Goal: Task Accomplishment & Management: Use online tool/utility

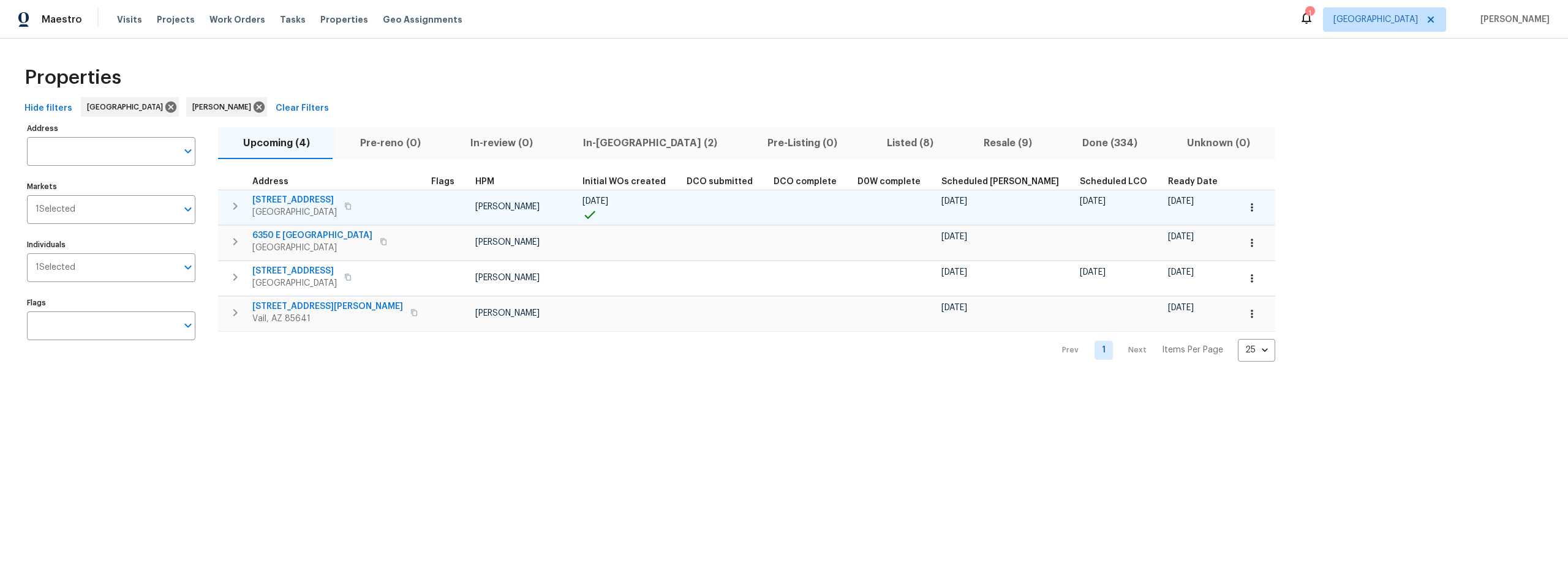
click at [304, 199] on span "478 S Contempo Dr" at bounding box center [294, 200] width 84 height 12
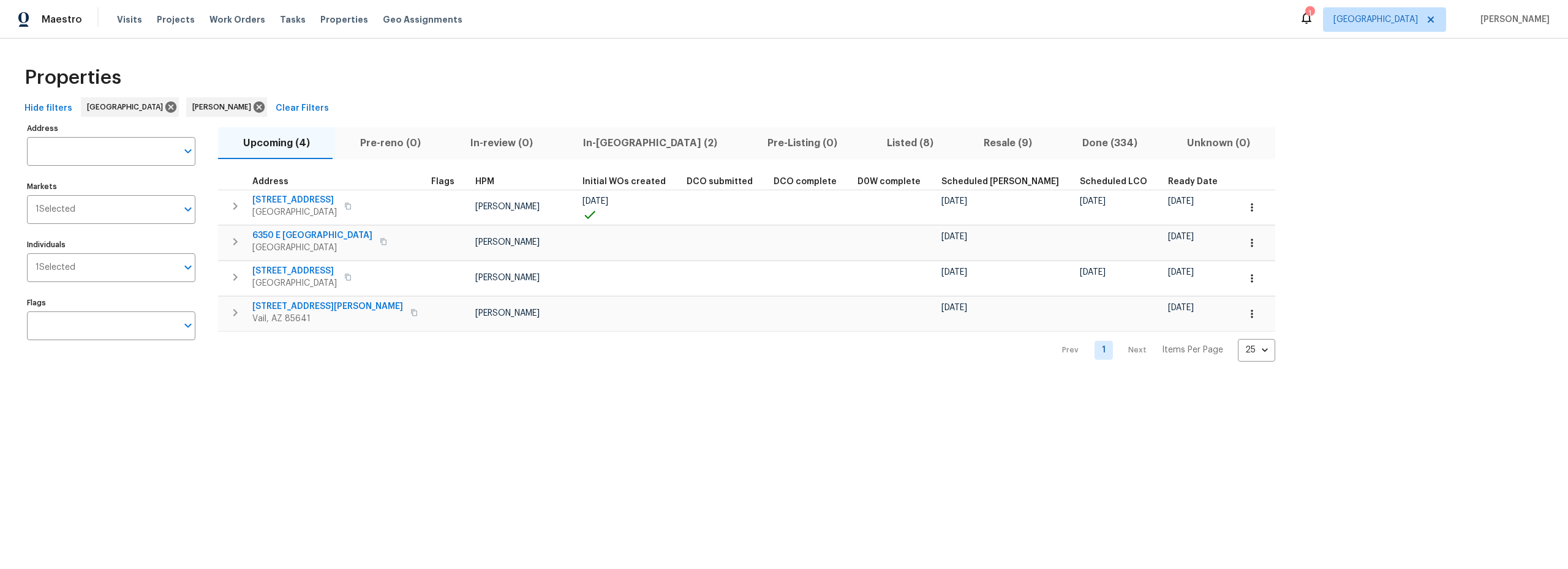
click at [869, 143] on span "Listed (8)" at bounding box center [910, 143] width 82 height 17
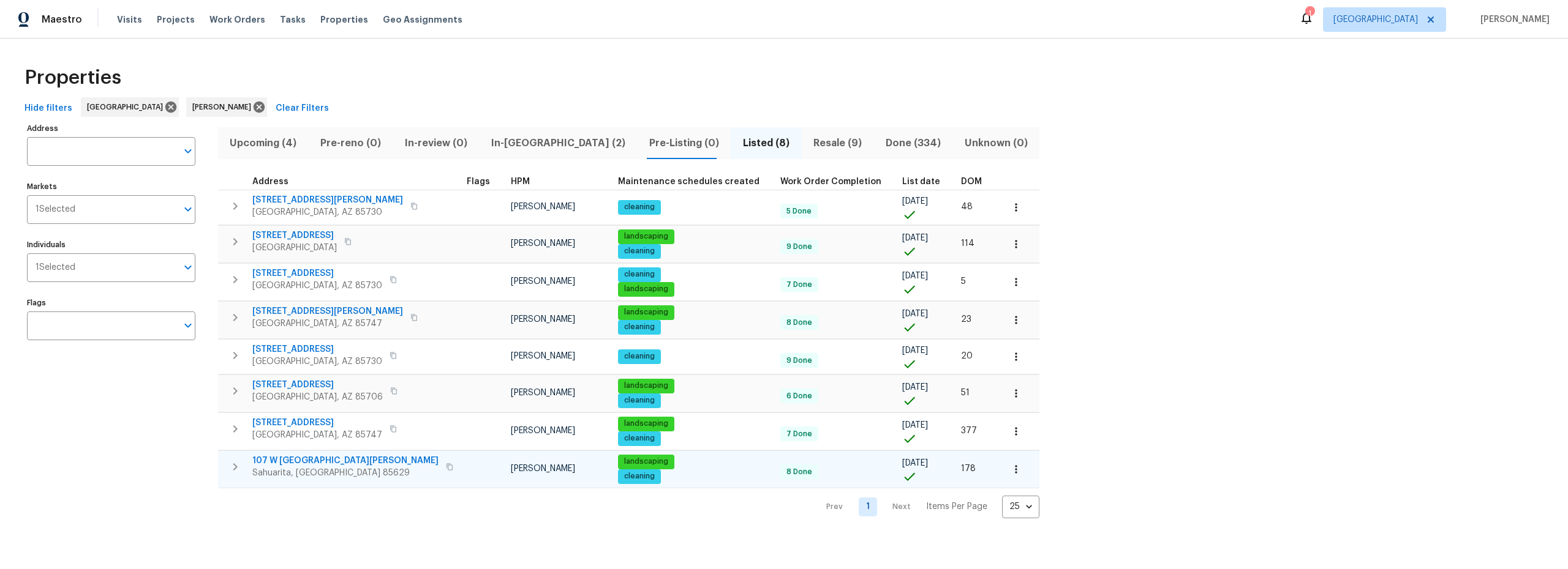
click at [236, 465] on icon "button" at bounding box center [235, 467] width 4 height 7
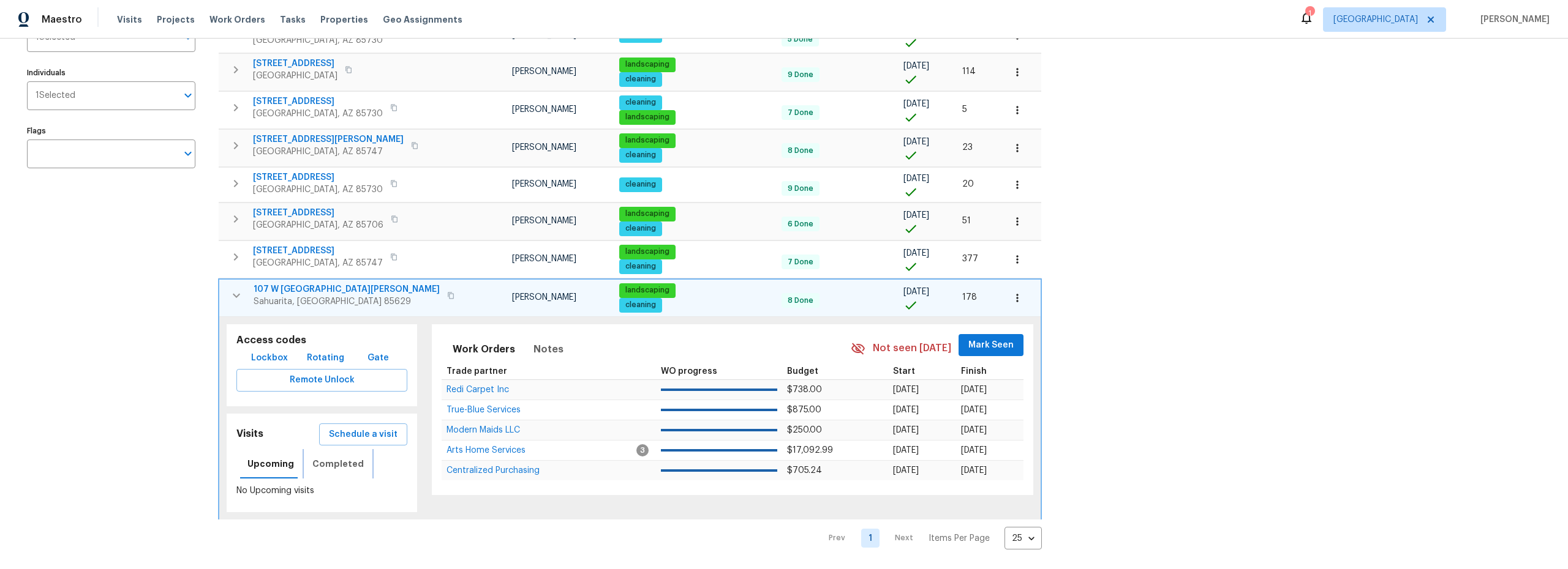
click at [339, 457] on span "Completed" at bounding box center [338, 464] width 52 height 15
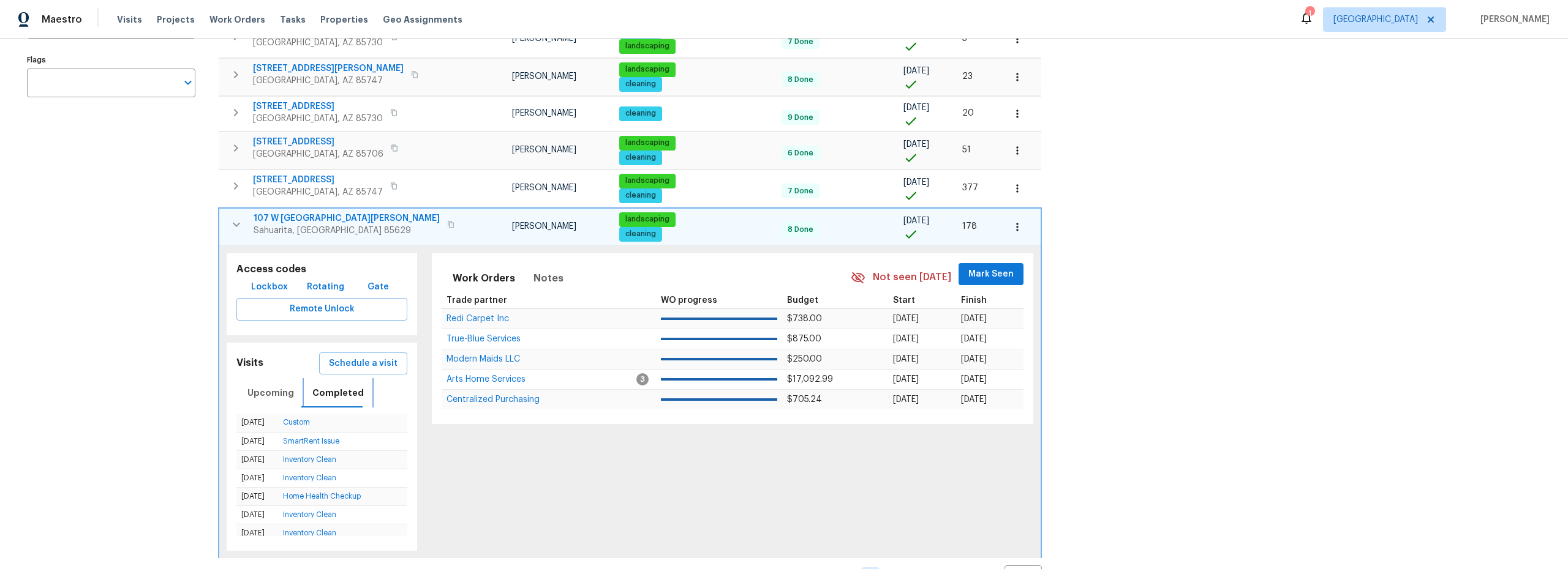
scroll to position [243, 0]
click at [340, 364] on span "Schedule a visit" at bounding box center [363, 363] width 69 height 15
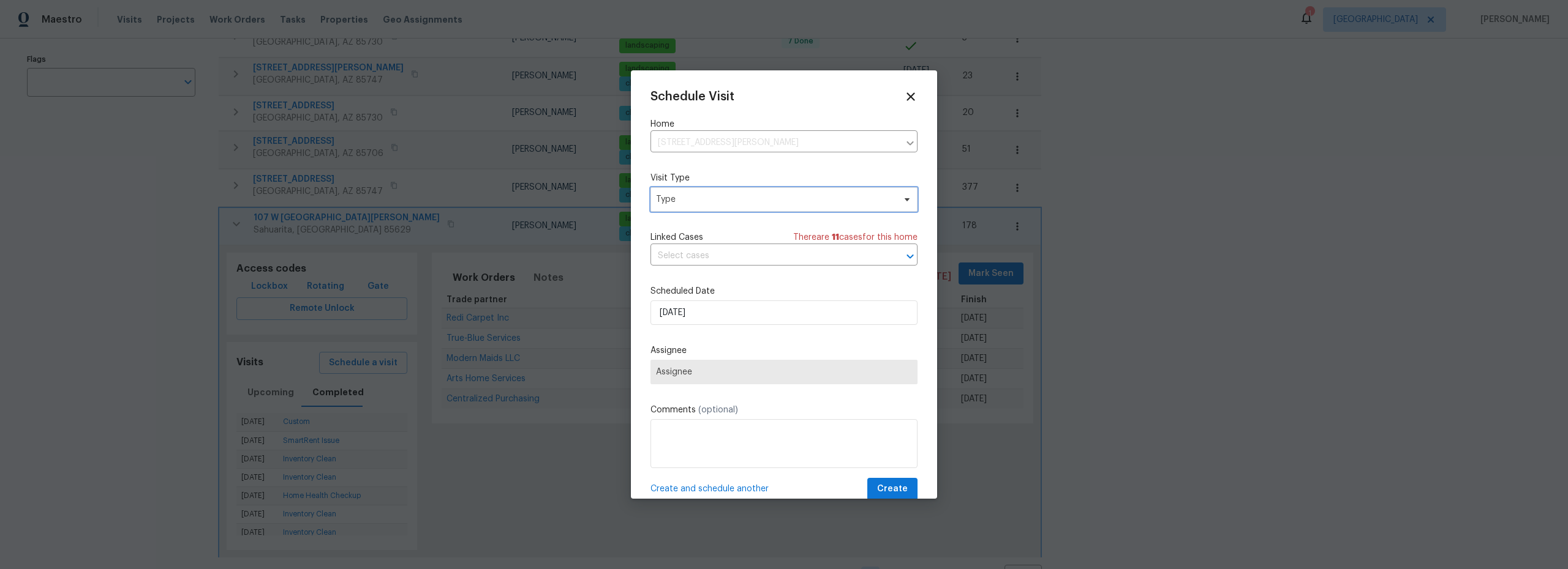
click at [695, 211] on span "Type" at bounding box center [784, 199] width 267 height 25
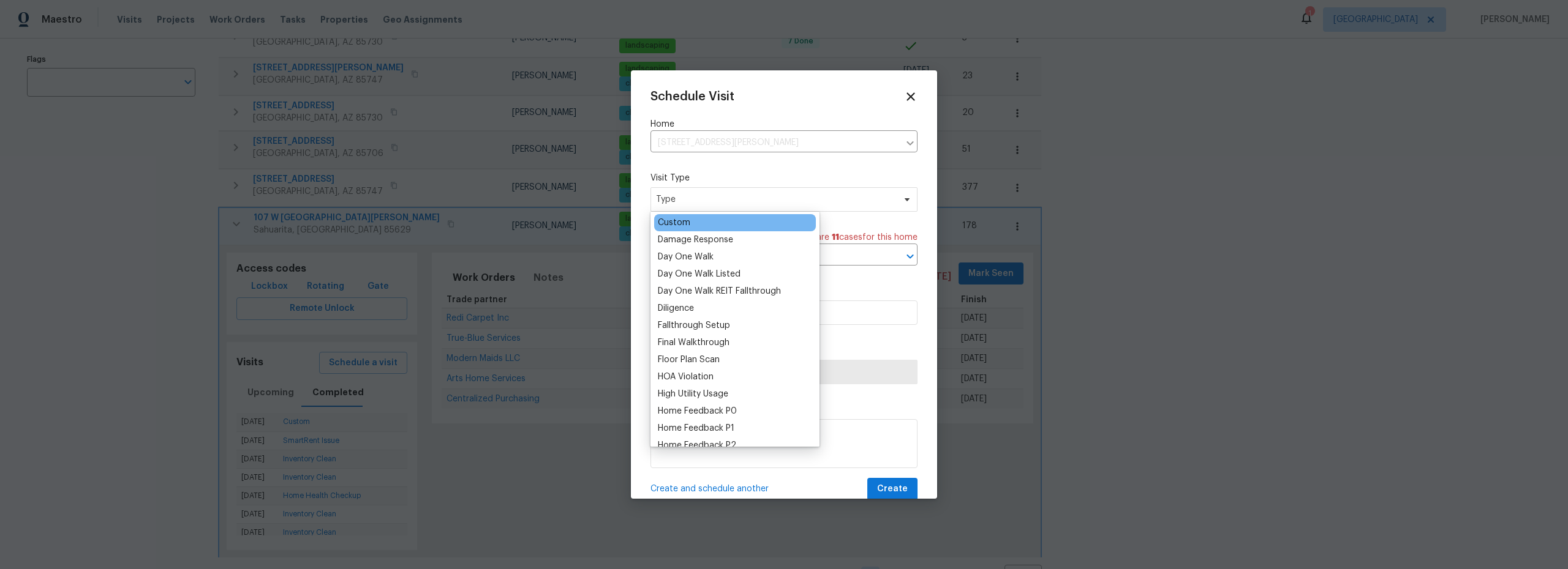
scroll to position [314, 0]
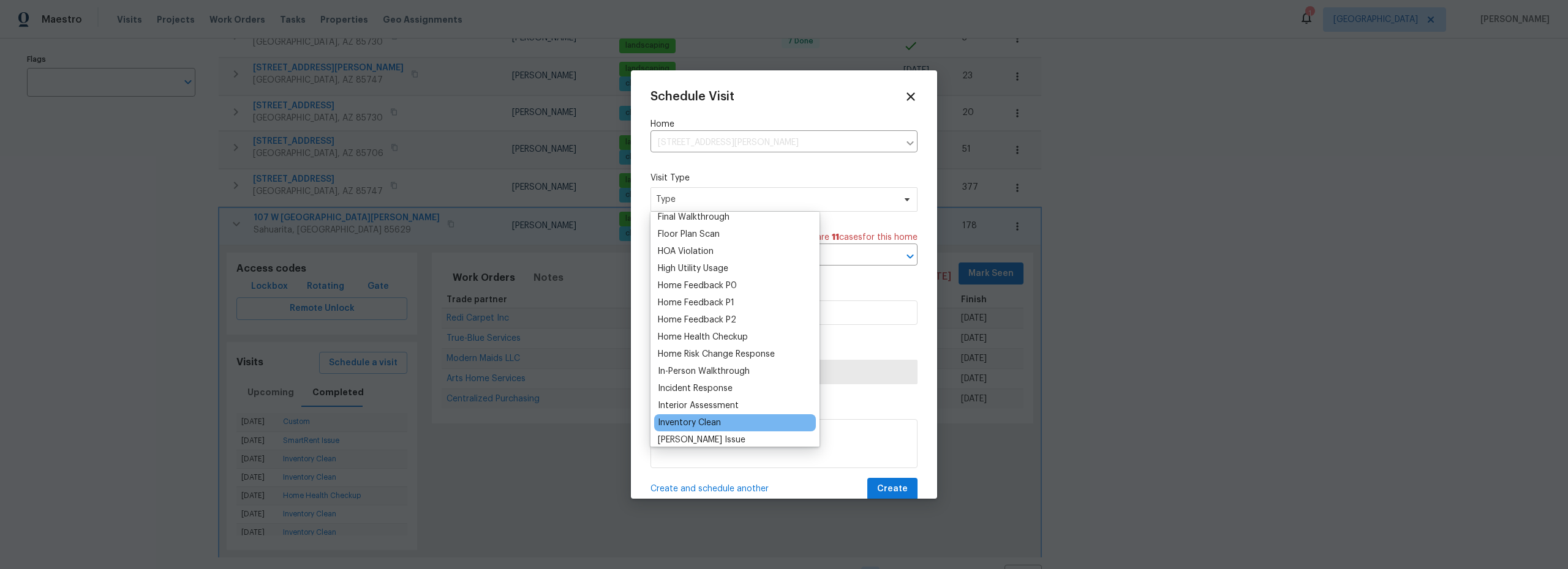
click at [707, 420] on div "Inventory Clean" at bounding box center [689, 423] width 63 height 12
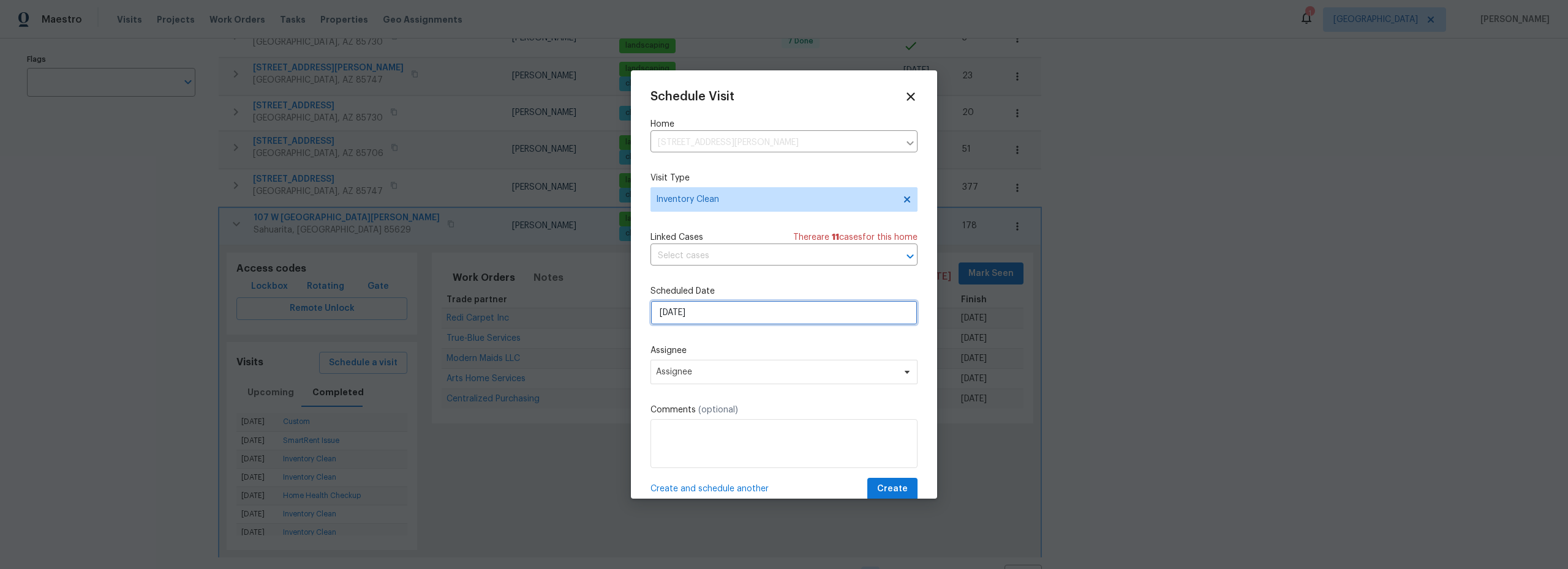
click at [721, 321] on input "9/25/2025" at bounding box center [784, 312] width 267 height 25
click at [733, 376] on span "Assignee" at bounding box center [775, 372] width 240 height 10
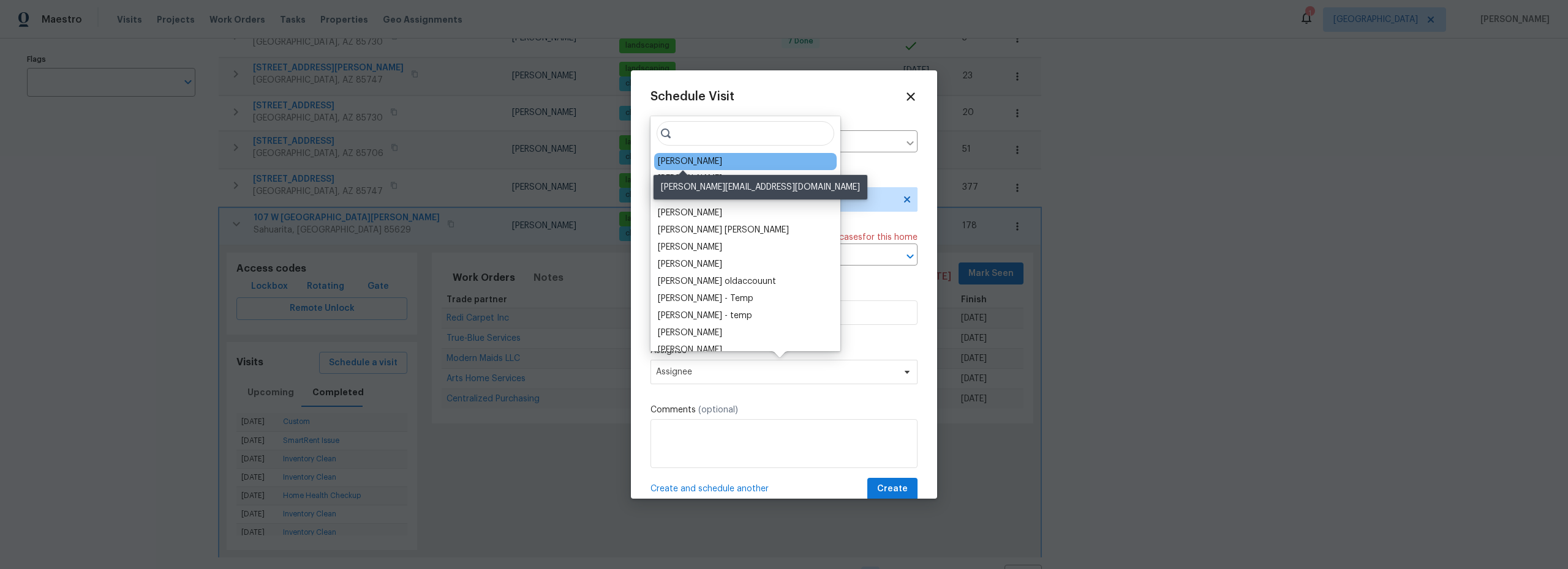
click at [699, 160] on div "[PERSON_NAME]" at bounding box center [690, 161] width 64 height 12
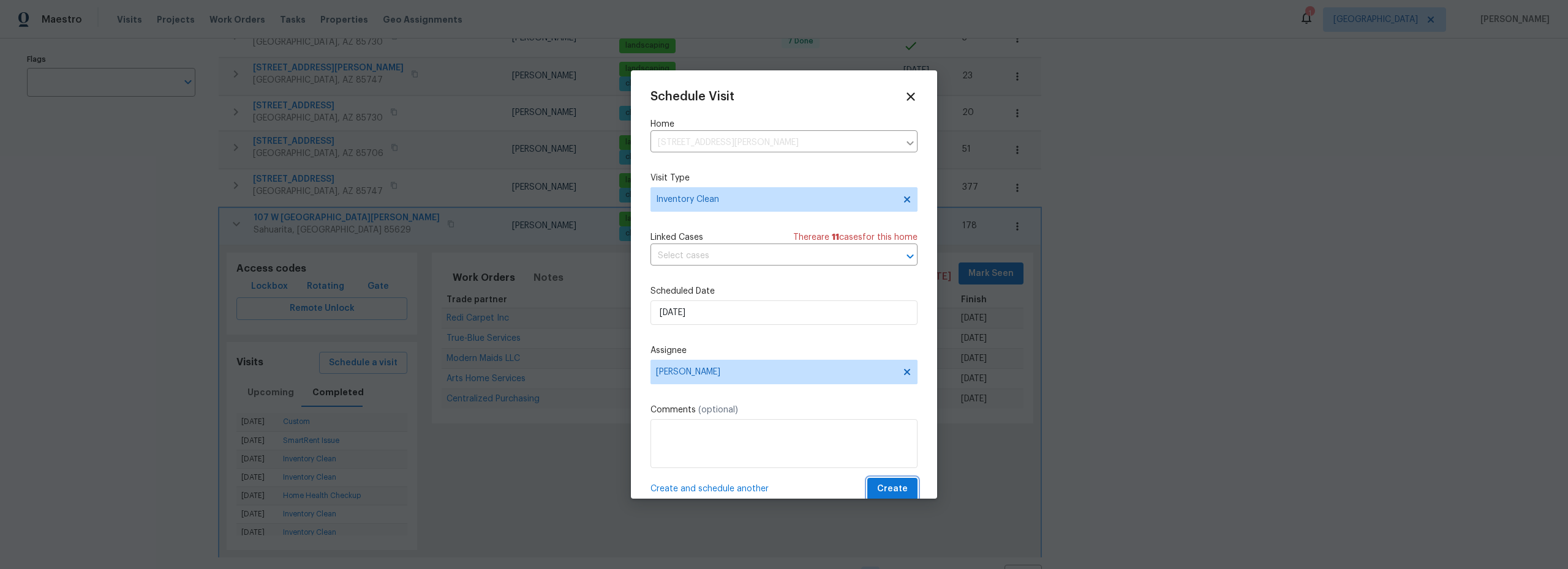
click at [888, 486] on span "Create" at bounding box center [892, 489] width 31 height 15
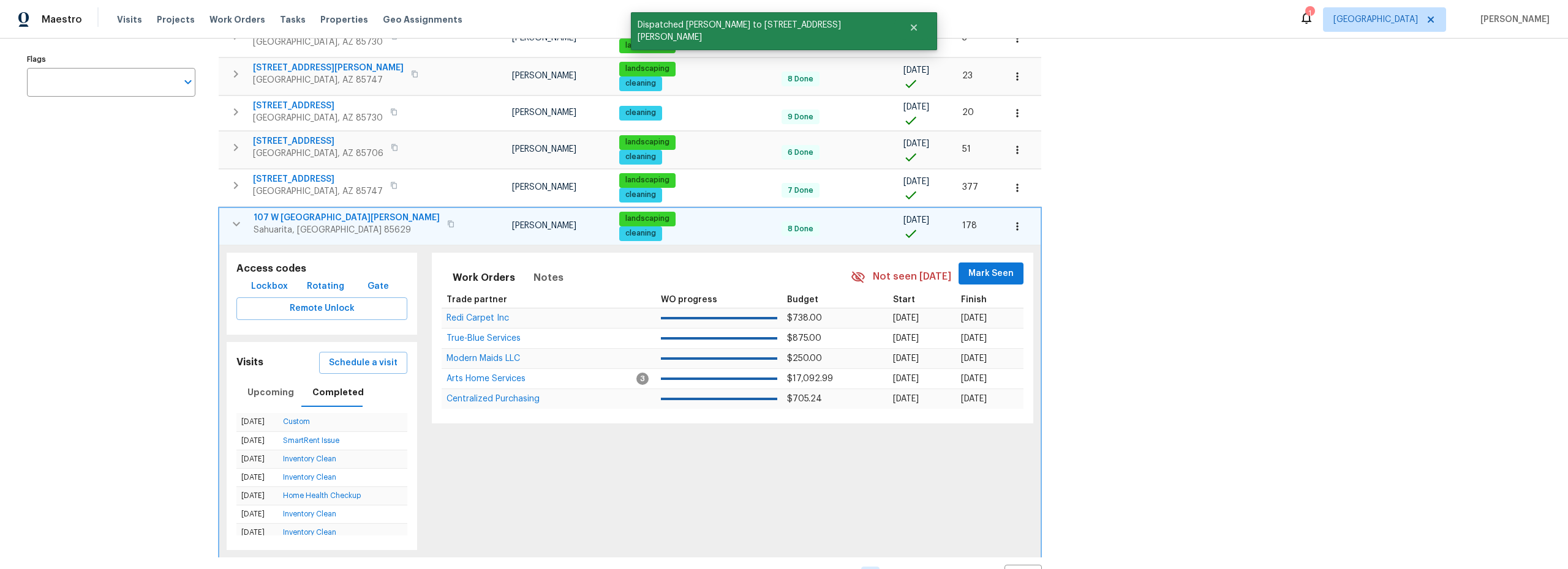
click at [229, 219] on icon "button" at bounding box center [237, 224] width 15 height 15
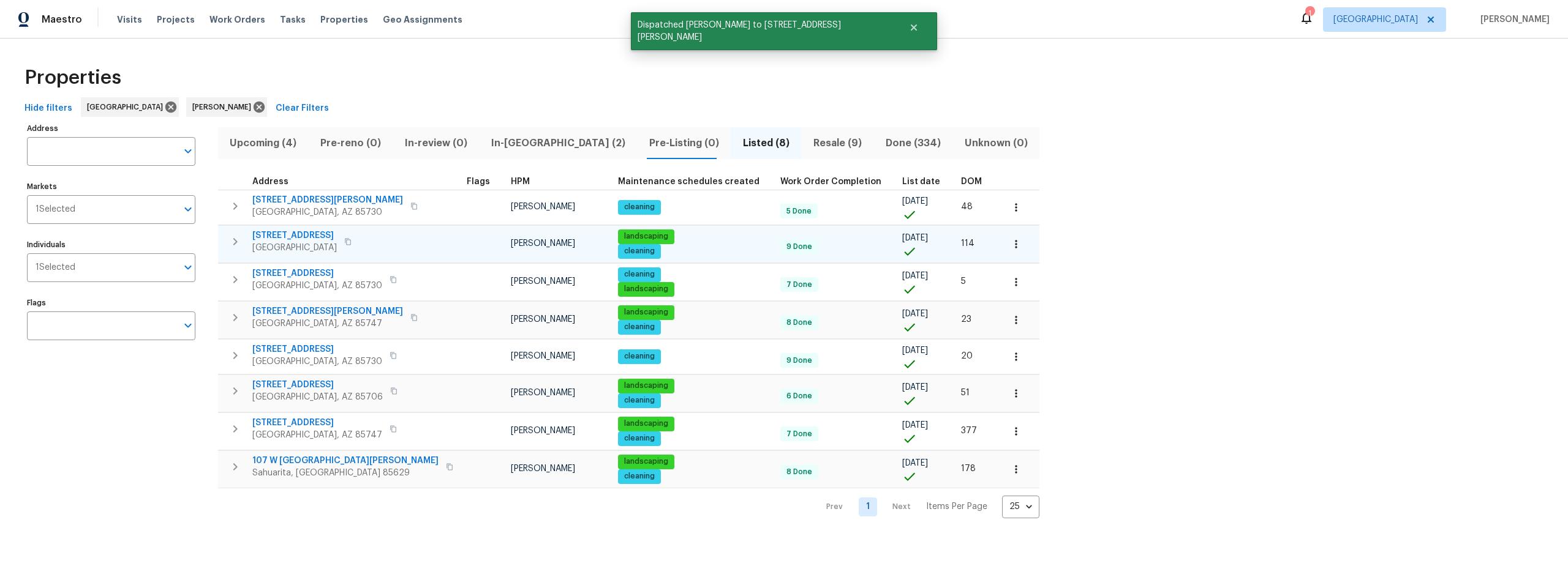
scroll to position [0, 0]
click at [239, 393] on icon "button" at bounding box center [235, 391] width 15 height 15
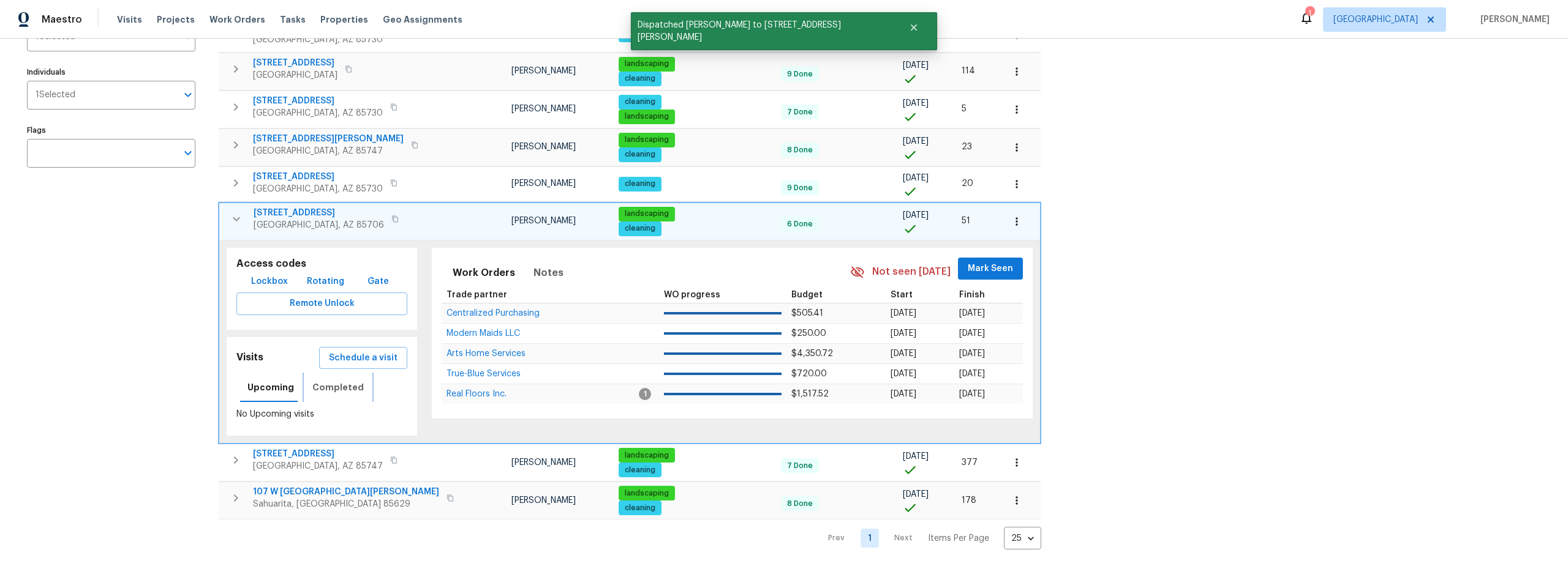
click at [337, 380] on span "Completed" at bounding box center [338, 388] width 52 height 15
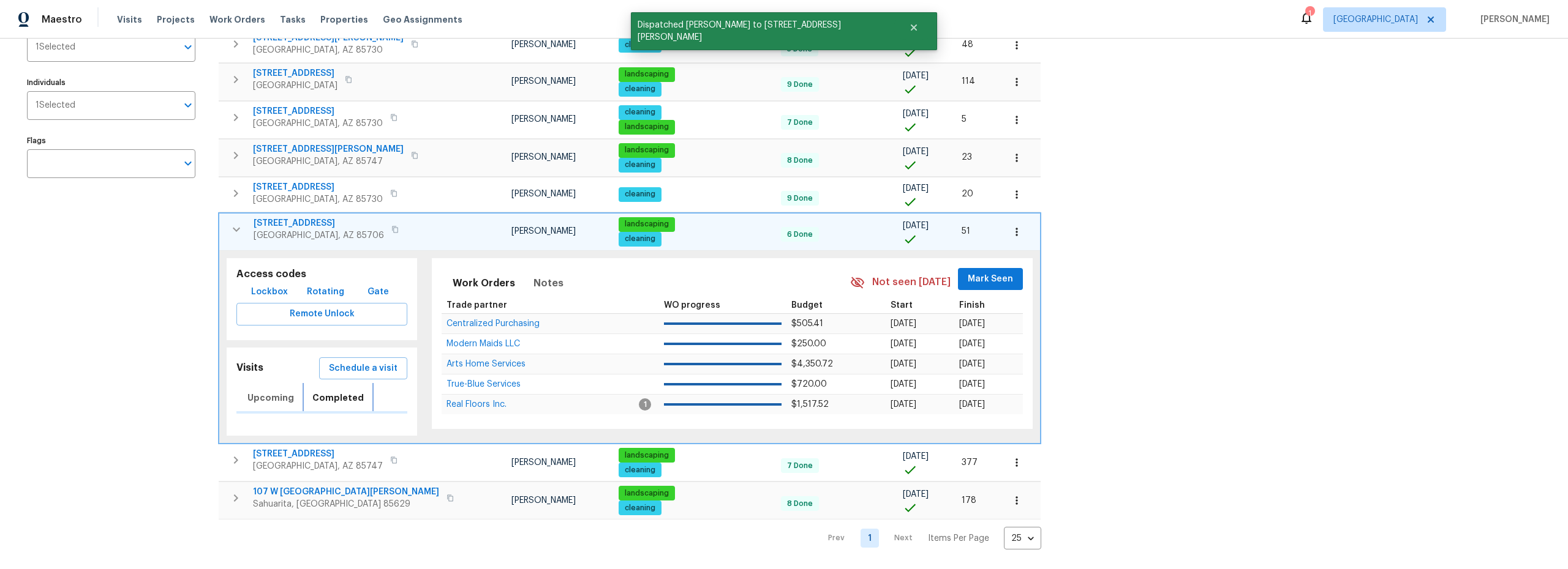
scroll to position [181, 0]
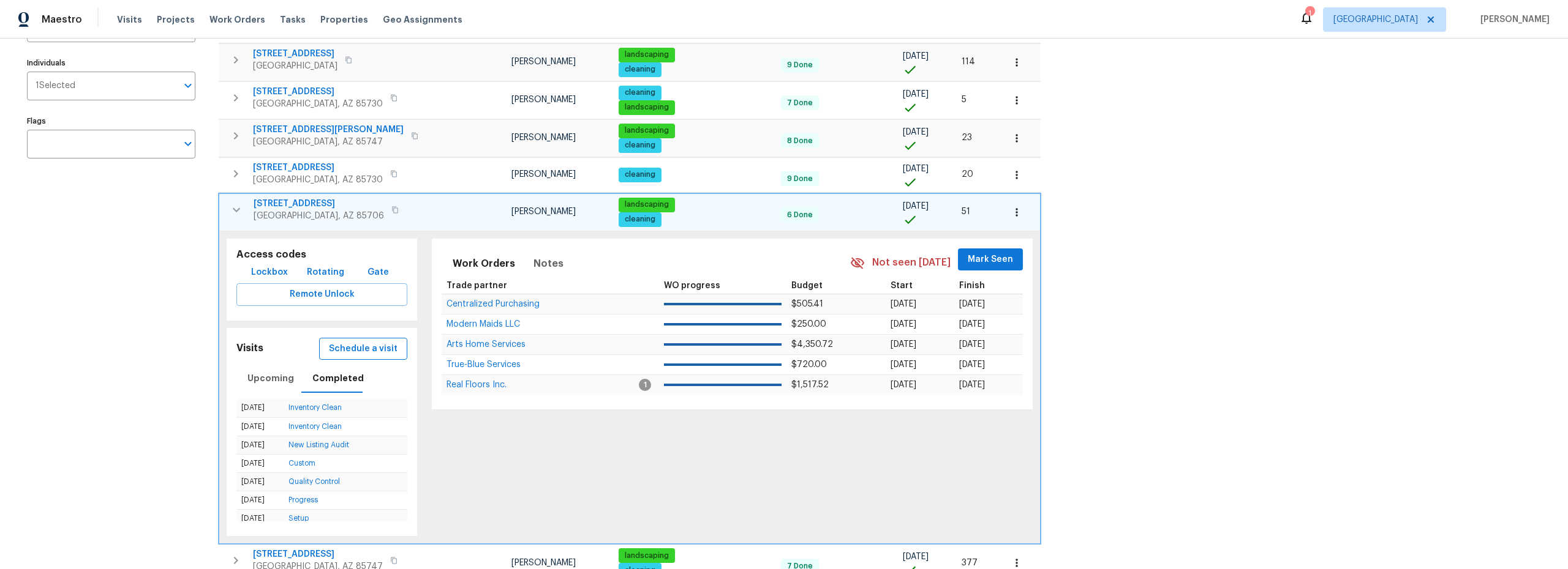
click at [335, 349] on span "Schedule a visit" at bounding box center [363, 349] width 69 height 15
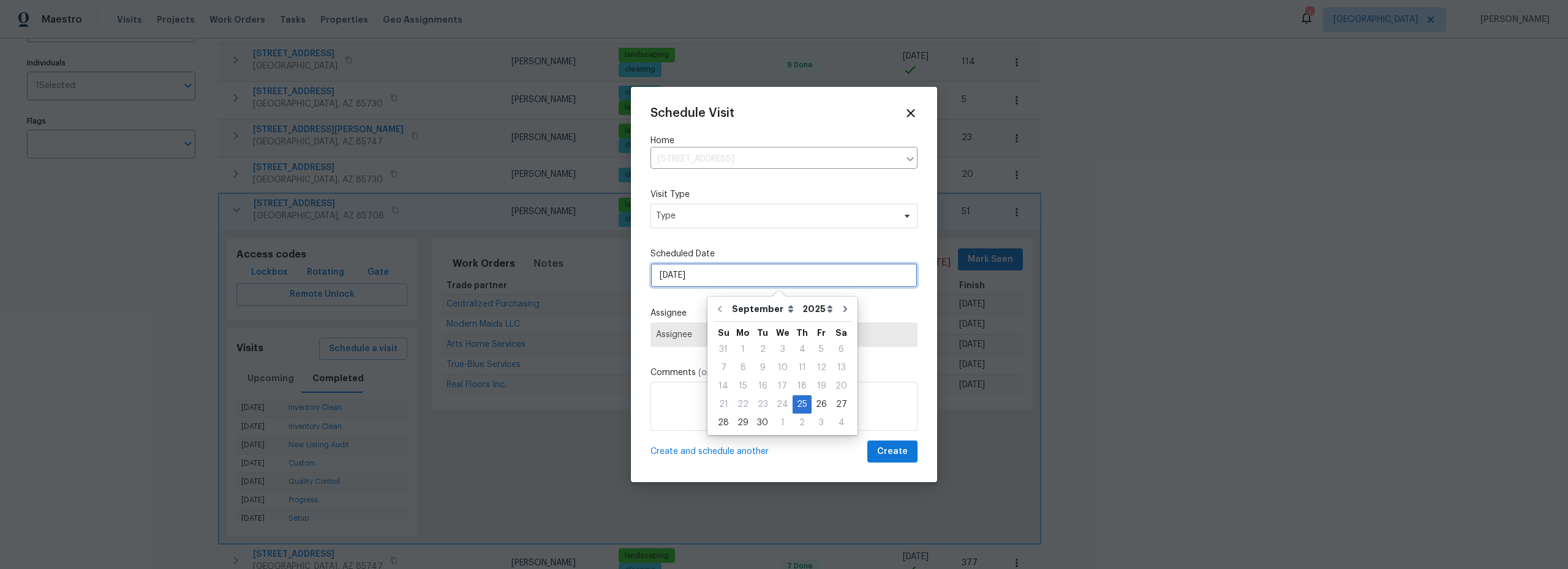
click at [692, 277] on input "9/25/2025" at bounding box center [784, 275] width 267 height 25
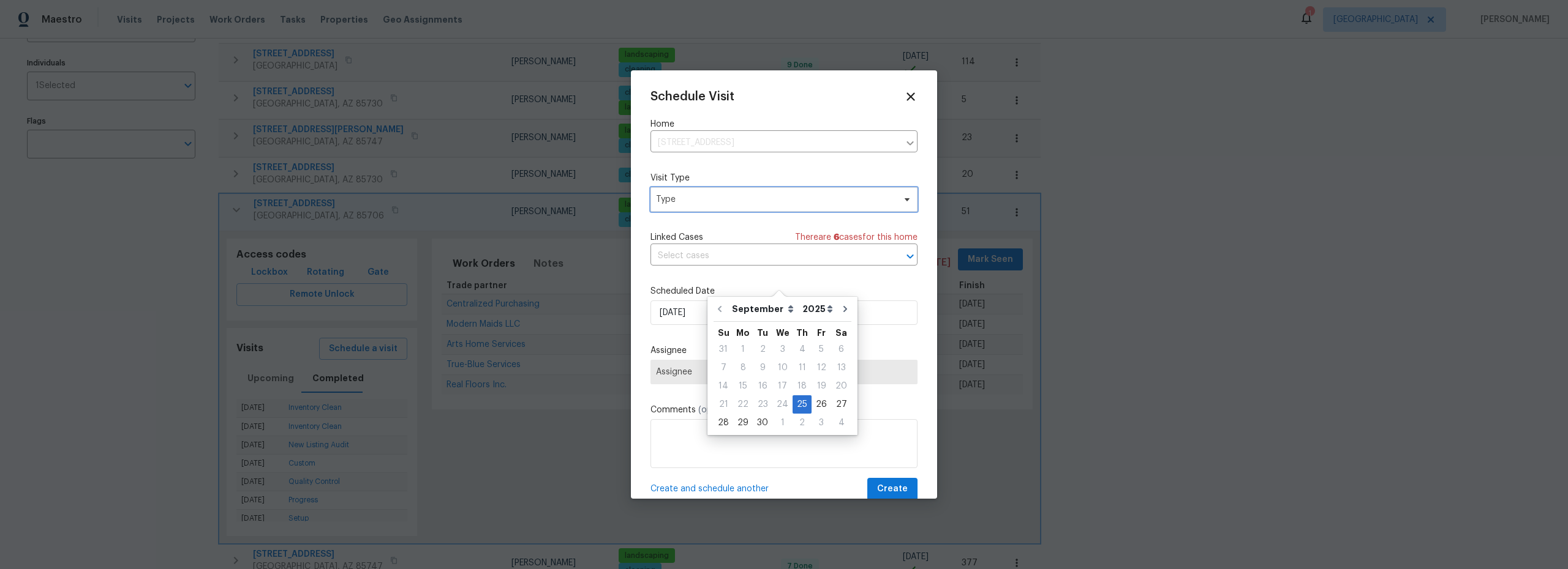
click at [708, 196] on span "Type" at bounding box center [775, 199] width 238 height 12
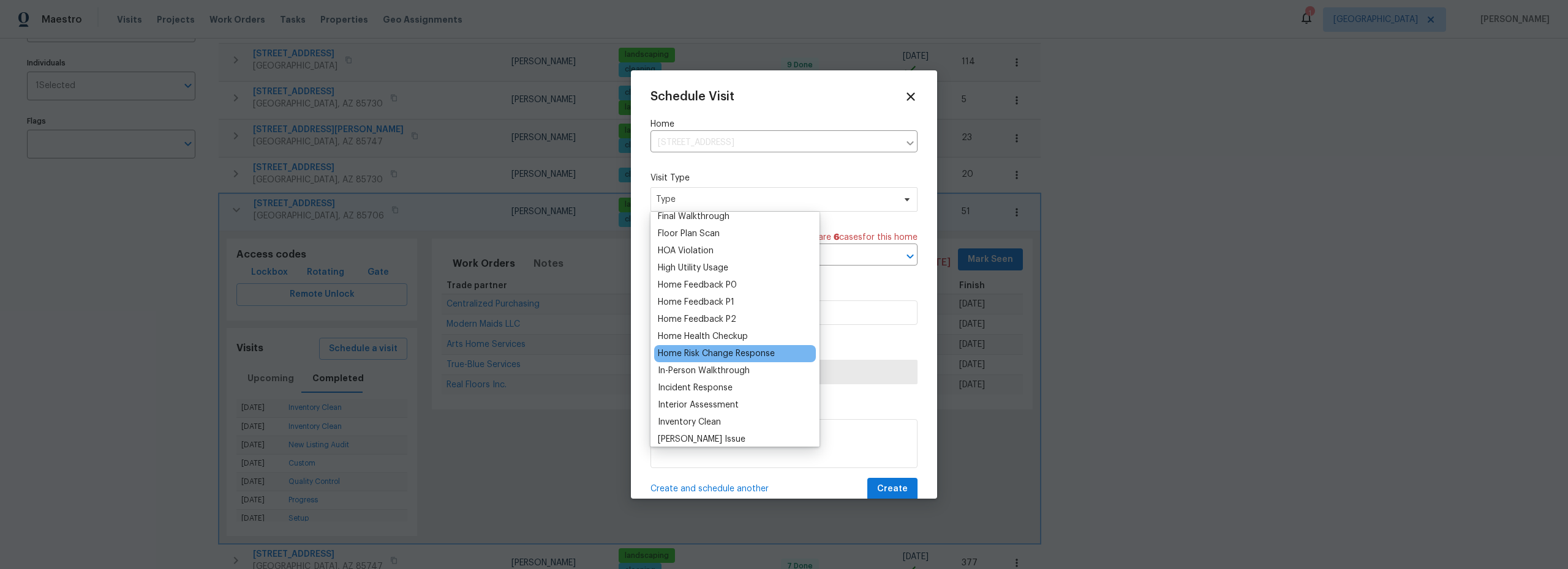
scroll to position [383, 0]
click at [691, 352] on div "Inventory Clean" at bounding box center [689, 354] width 63 height 12
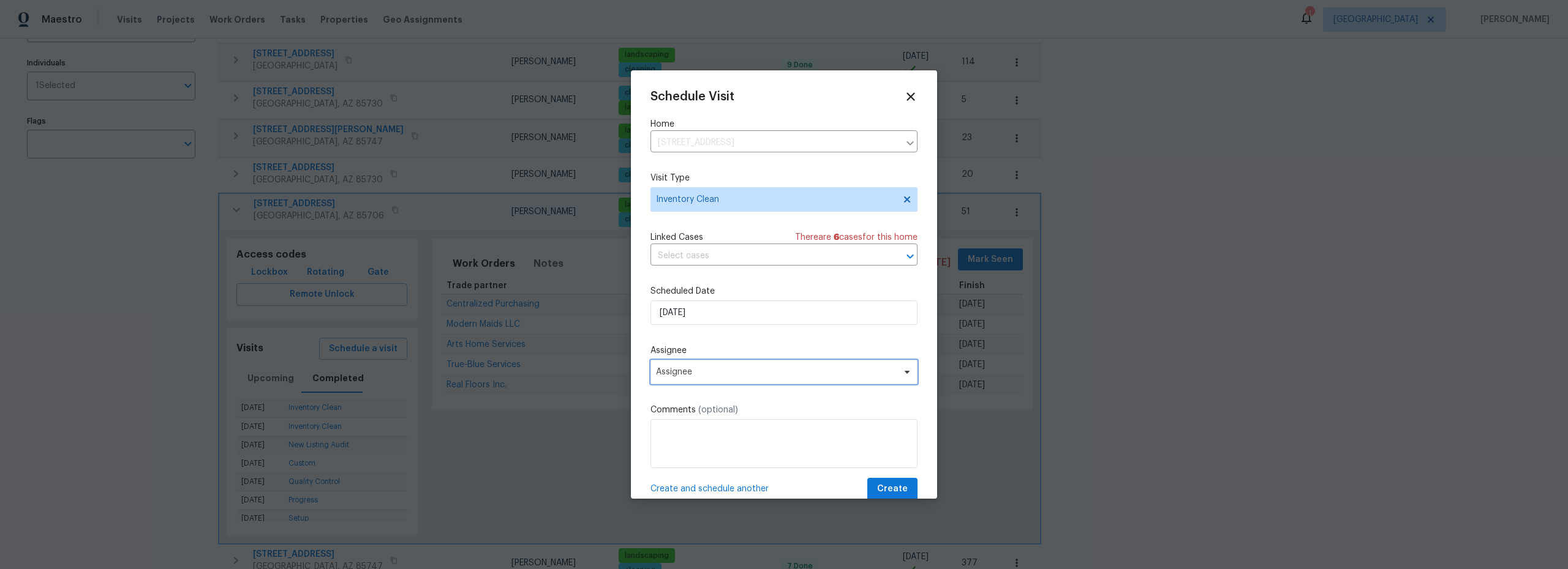
click at [731, 374] on span "Assignee" at bounding box center [775, 372] width 240 height 10
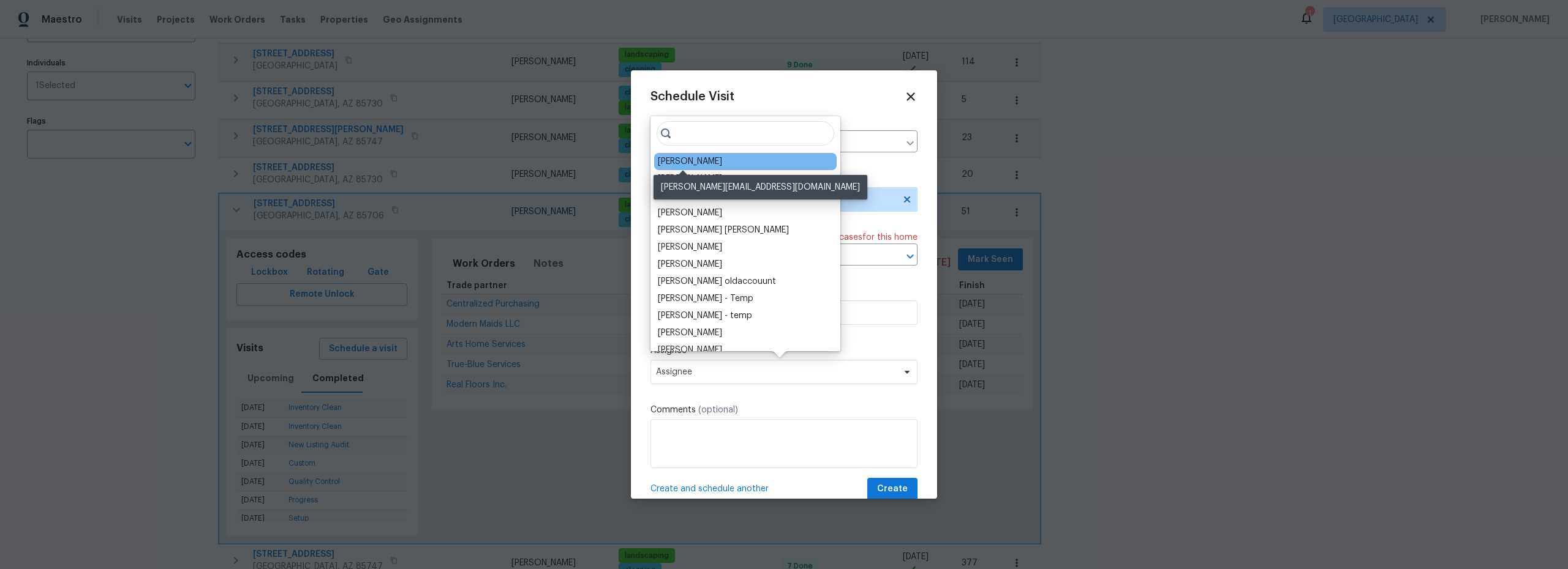
click at [698, 162] on div "[PERSON_NAME]" at bounding box center [690, 161] width 64 height 12
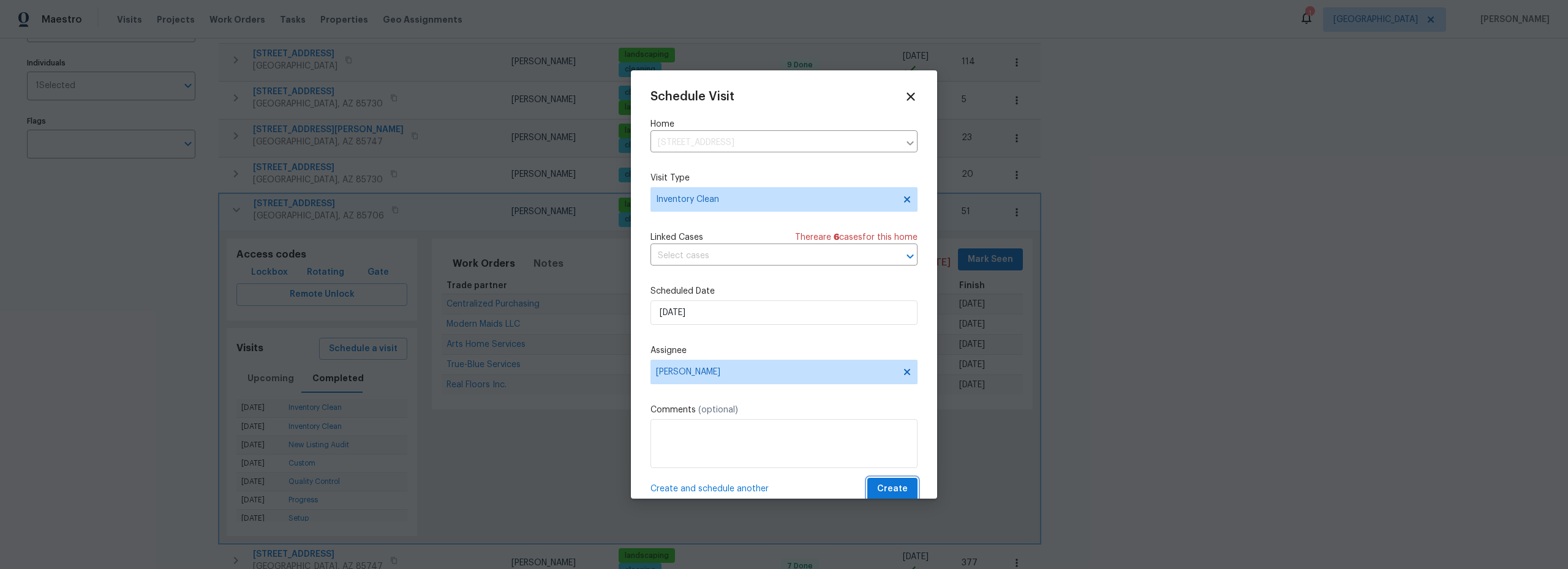
click at [868, 486] on button "Create" at bounding box center [892, 489] width 50 height 22
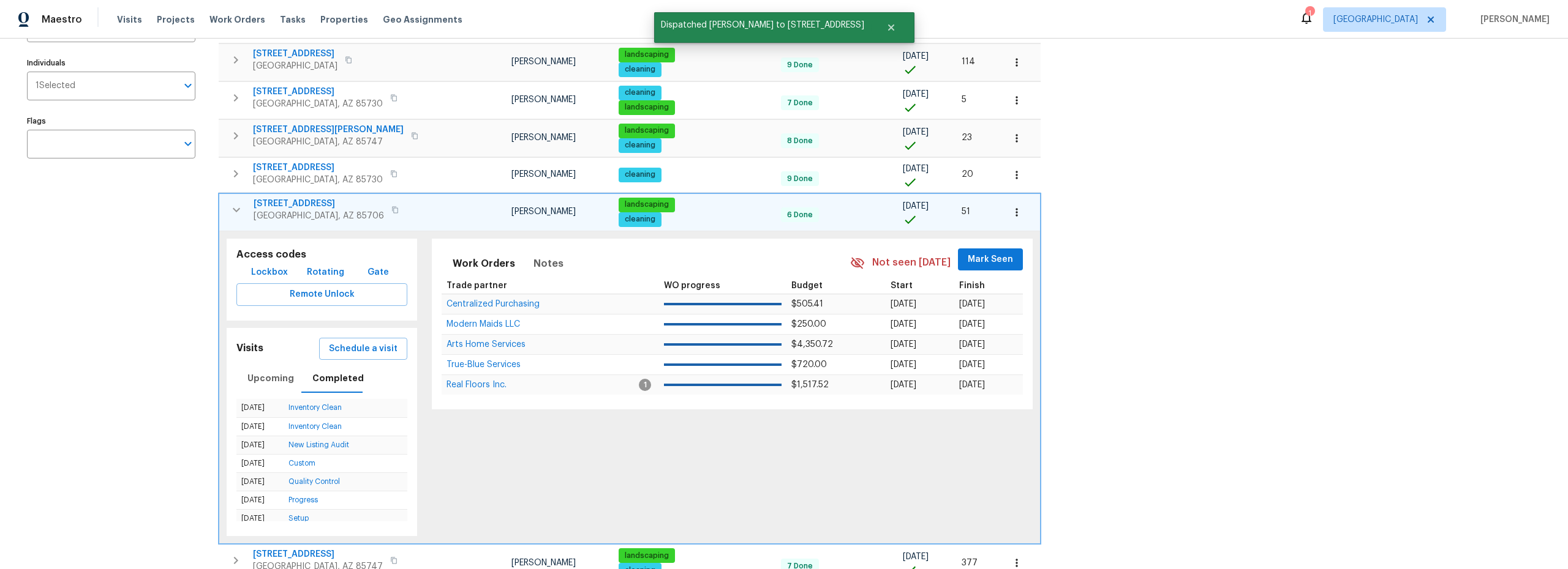
click at [107, 273] on div "Address Address Markets 1 Selected Markets Individuals 1 Selected Individuals F…" at bounding box center [119, 294] width 184 height 712
click at [232, 208] on icon "button" at bounding box center [237, 210] width 15 height 15
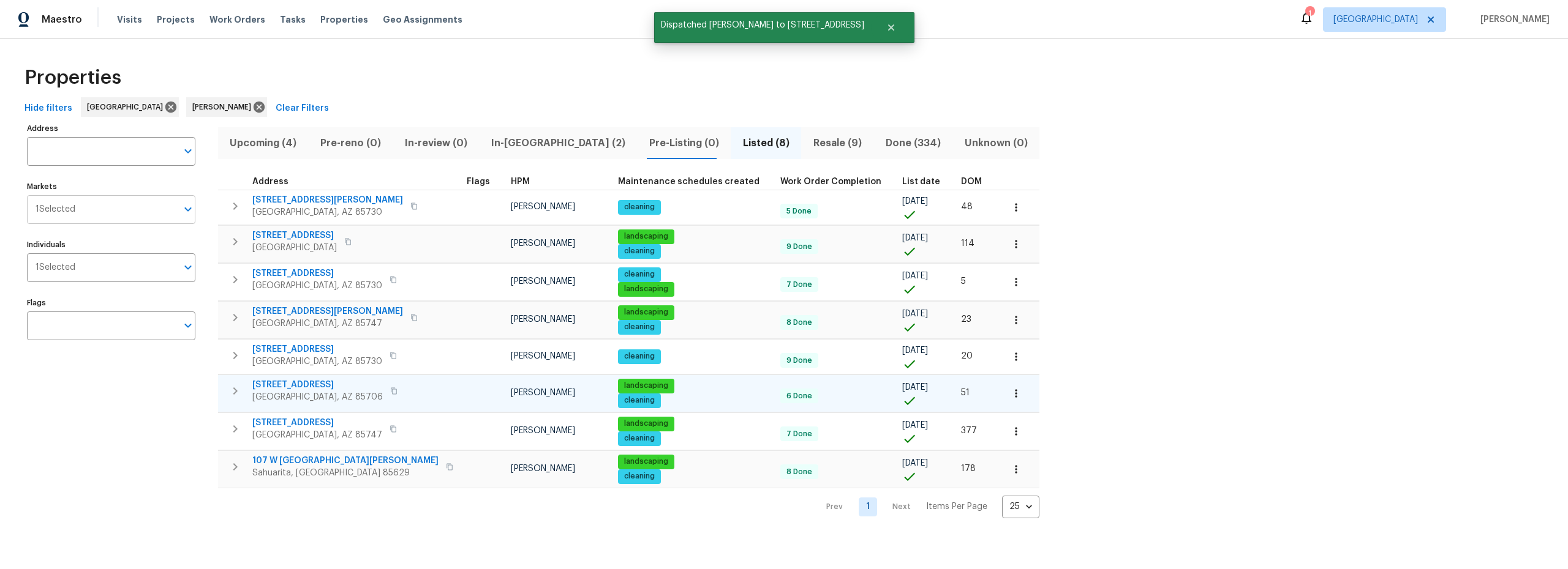
scroll to position [0, 0]
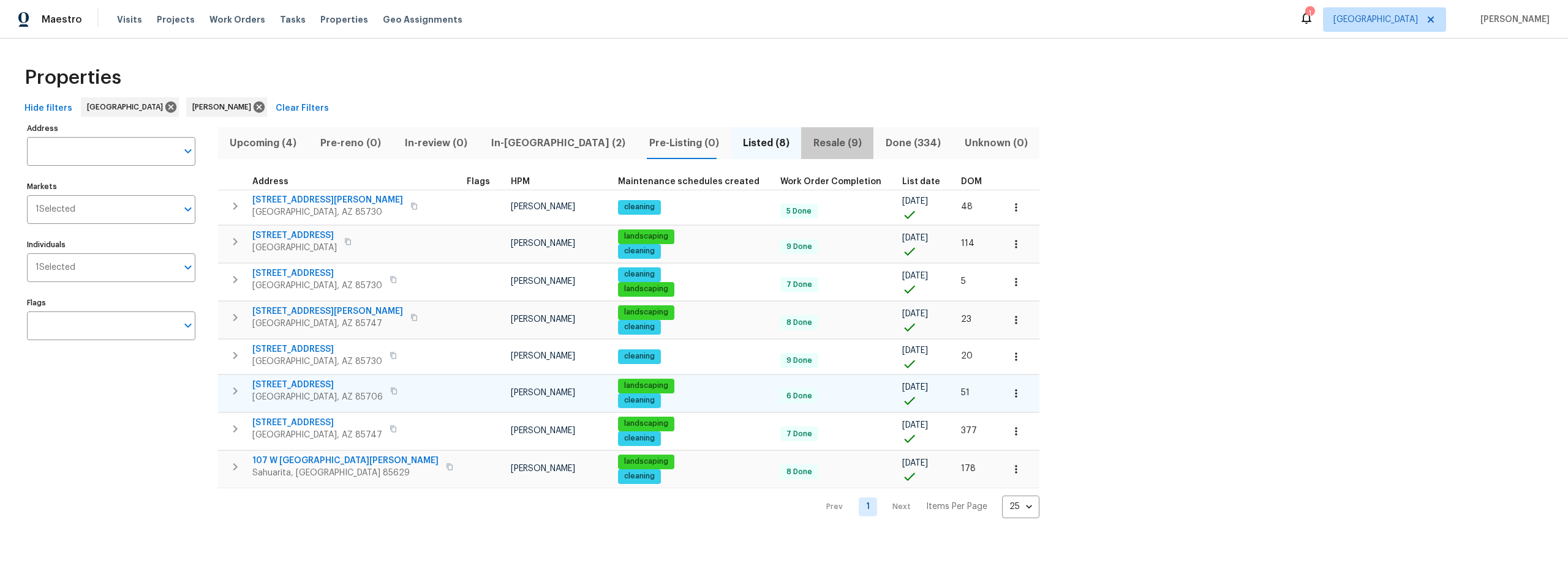
click at [808, 144] on span "Resale (9)" at bounding box center [837, 143] width 58 height 17
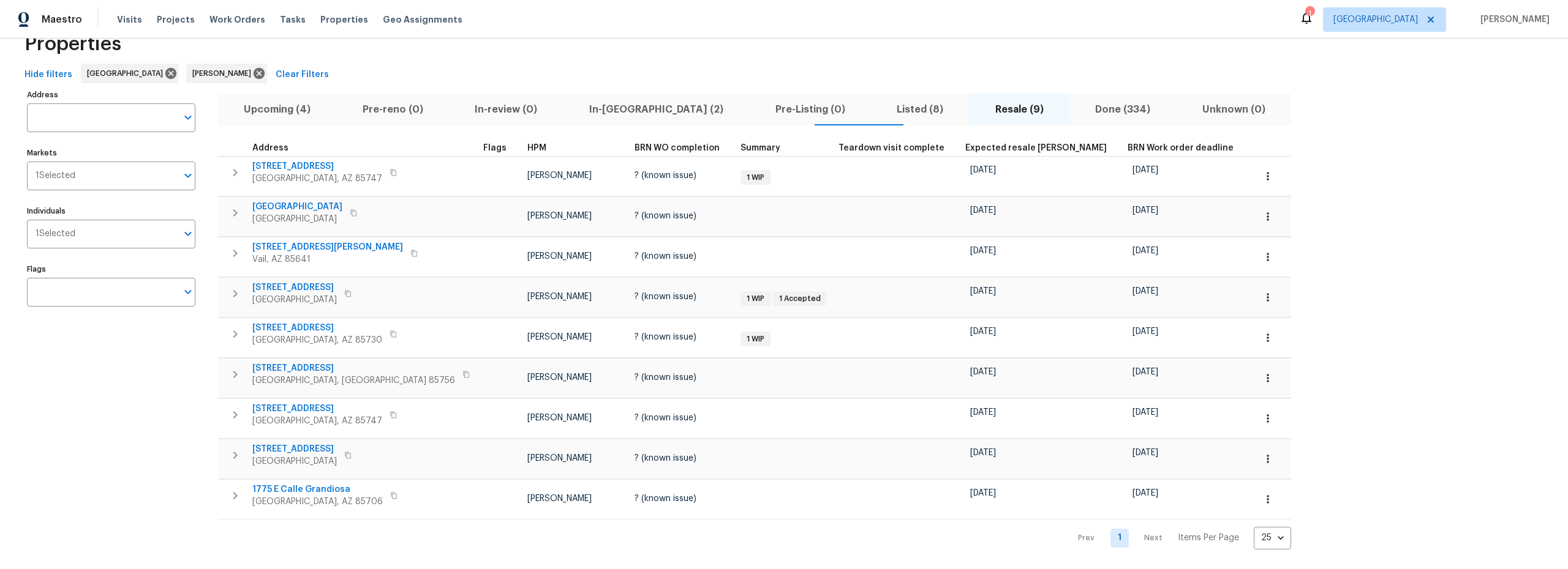
scroll to position [43, 0]
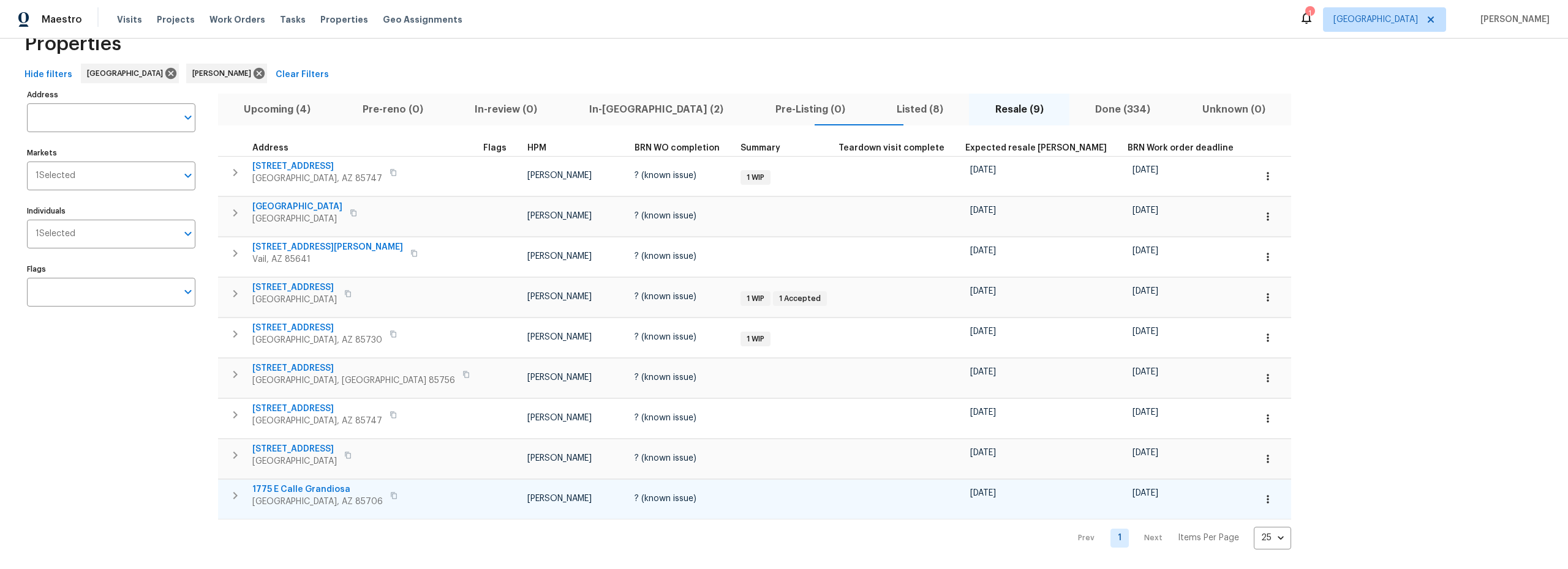
drag, startPoint x: 230, startPoint y: 484, endPoint x: 251, endPoint y: 485, distance: 21.0
click at [231, 488] on icon "button" at bounding box center [235, 496] width 15 height 15
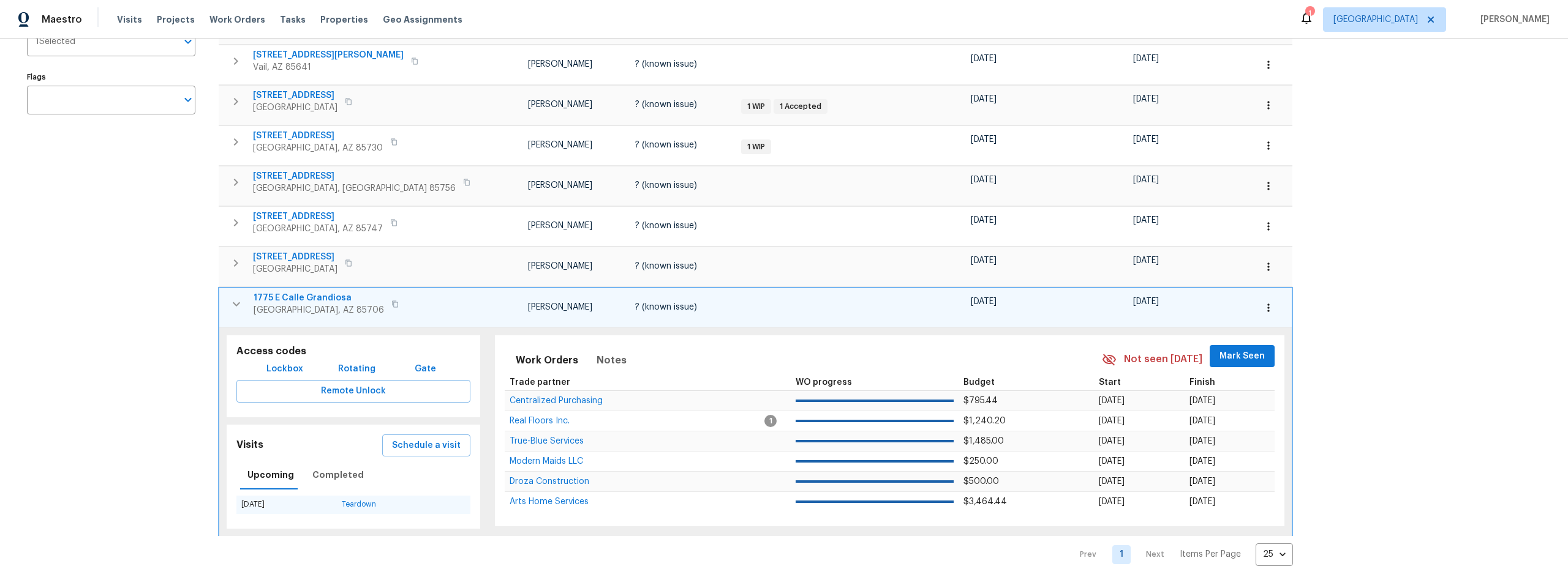
scroll to position [229, 0]
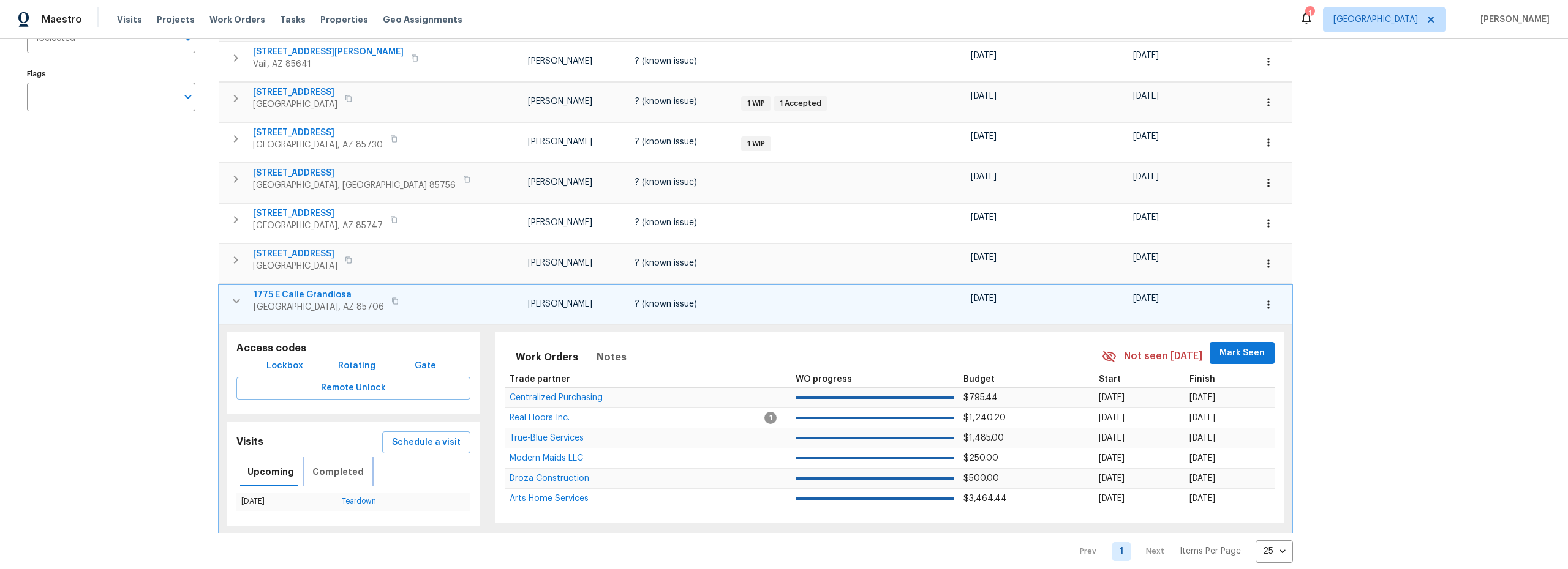
click at [328, 473] on span "Completed" at bounding box center [338, 472] width 52 height 15
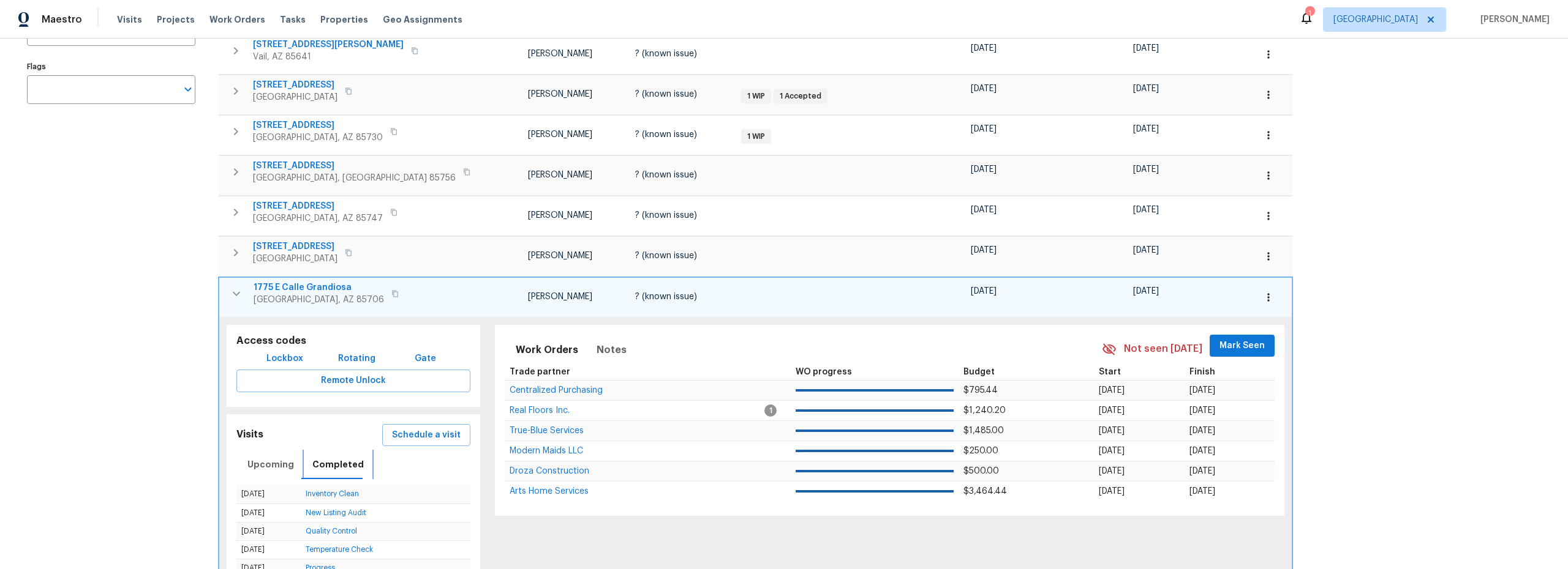
scroll to position [237, 0]
click at [392, 434] on span "Schedule a visit" at bounding box center [427, 434] width 69 height 15
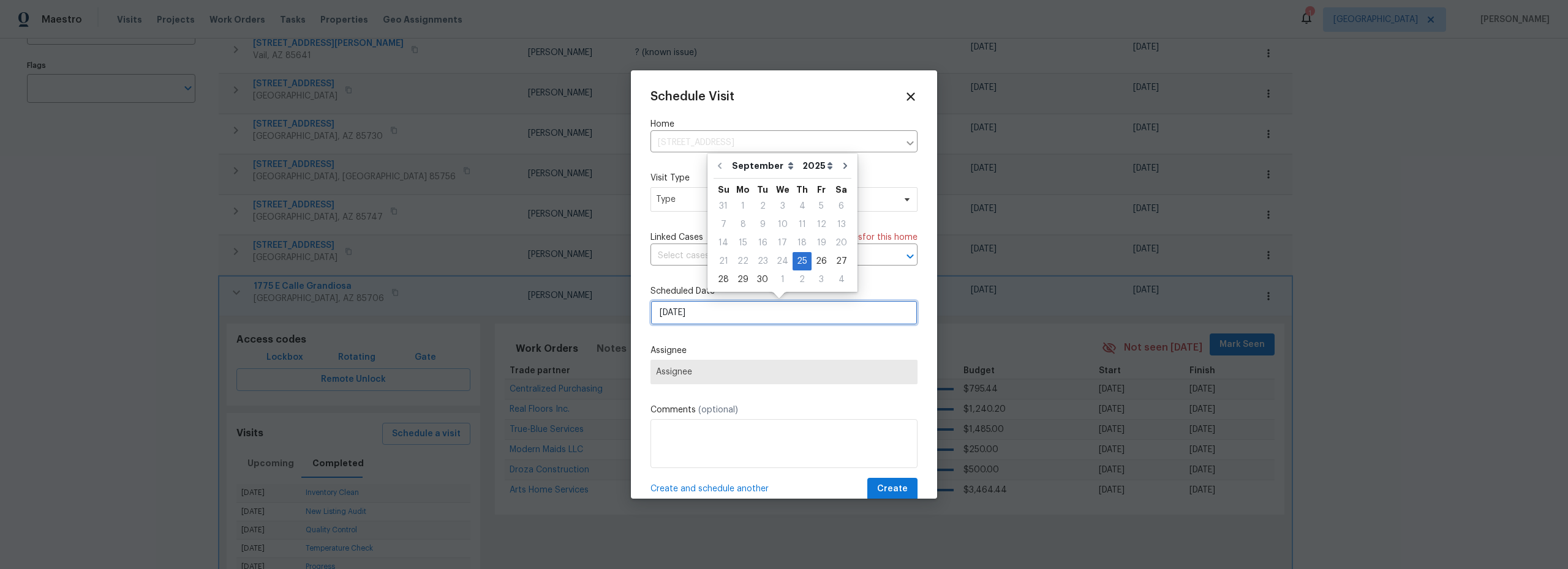
click at [708, 316] on input "9/25/2025" at bounding box center [784, 312] width 267 height 25
click at [798, 264] on div "25" at bounding box center [802, 261] width 19 height 17
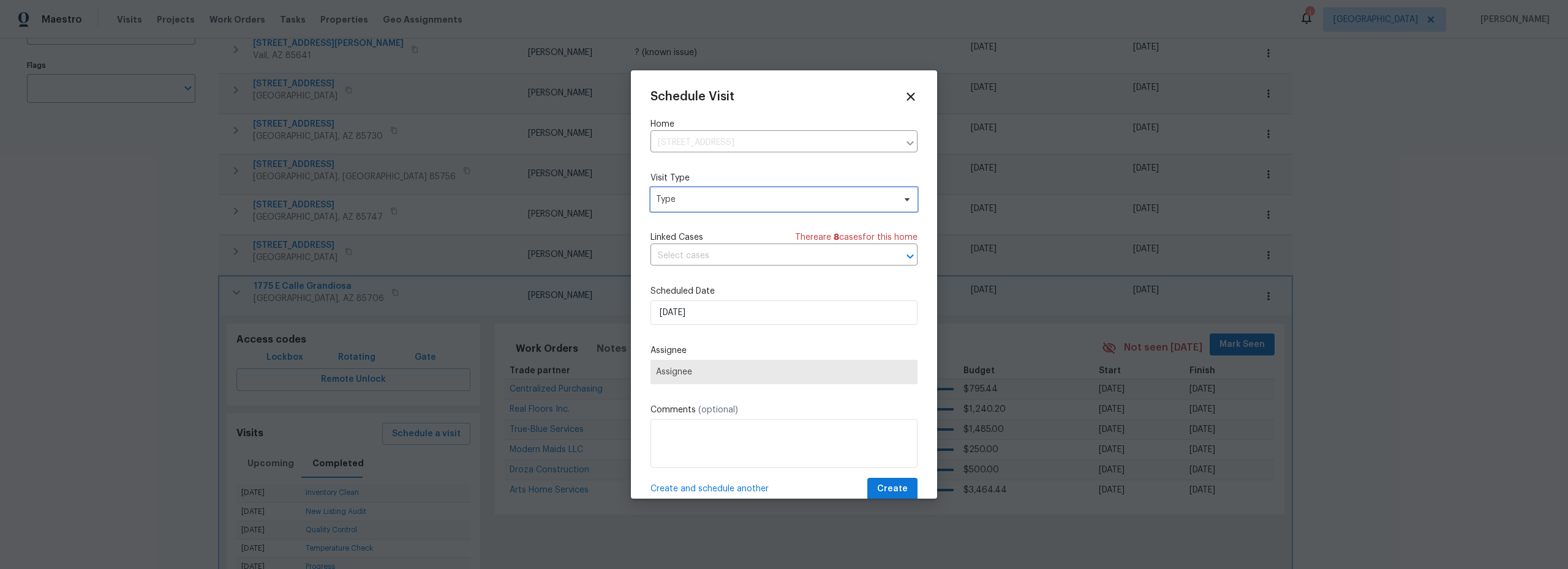
click at [664, 205] on span "Type" at bounding box center [775, 199] width 238 height 12
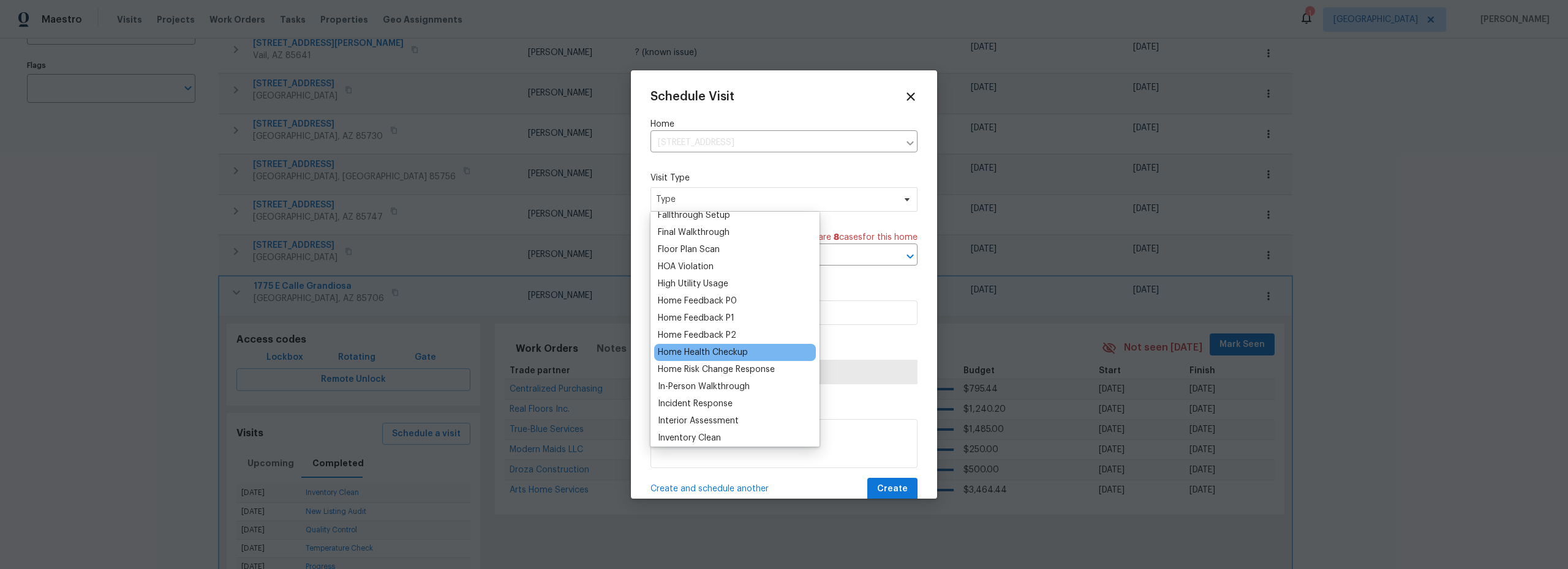
scroll to position [314, 0]
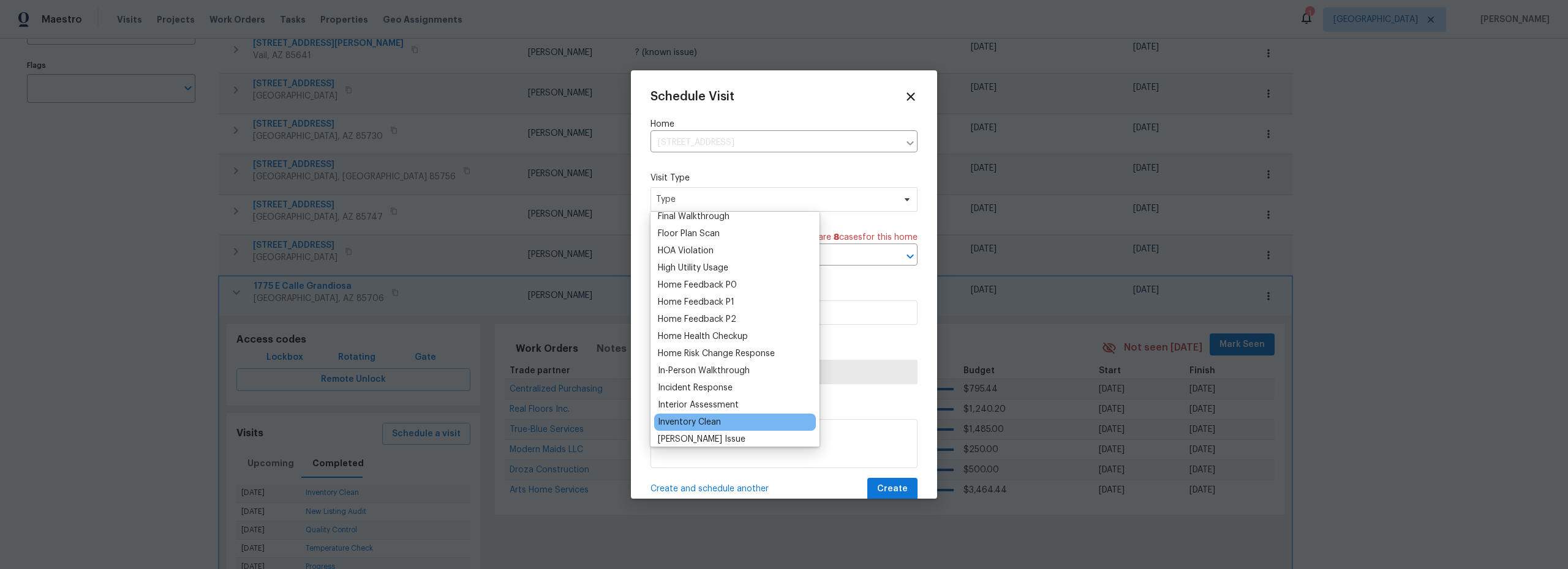
click at [707, 421] on div "Inventory Clean" at bounding box center [689, 422] width 63 height 12
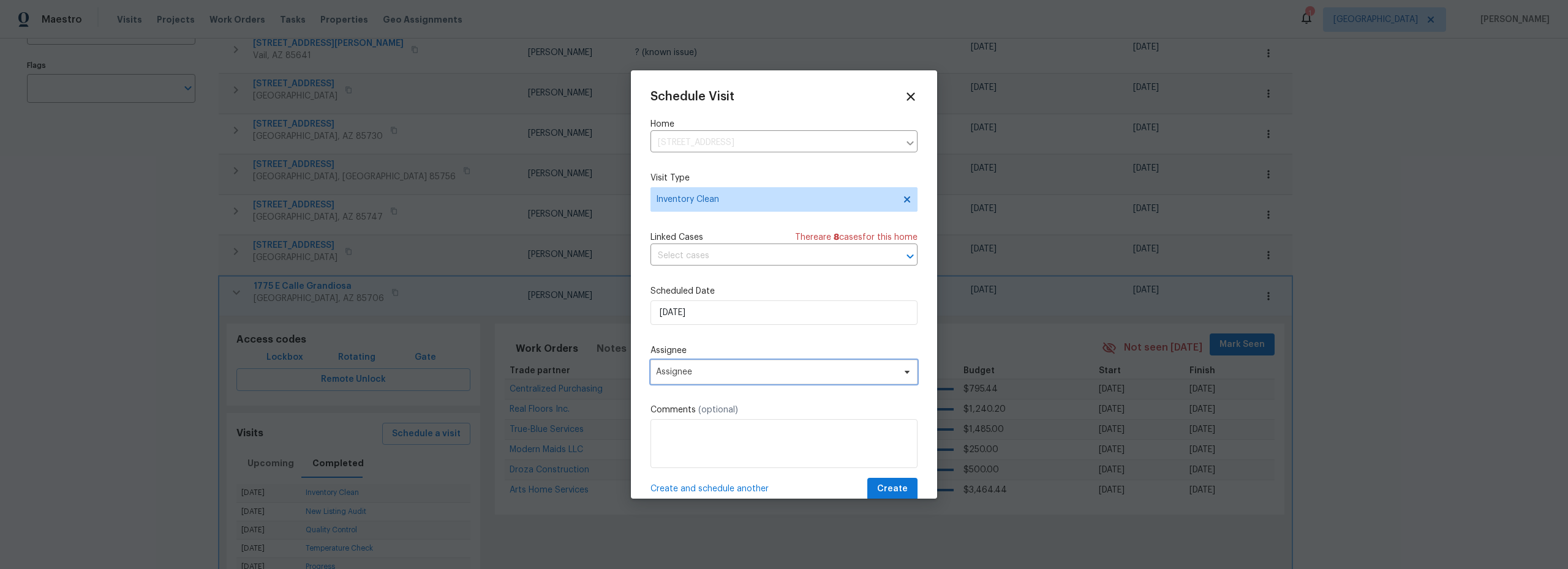
click at [773, 373] on span "Assignee" at bounding box center [775, 372] width 240 height 10
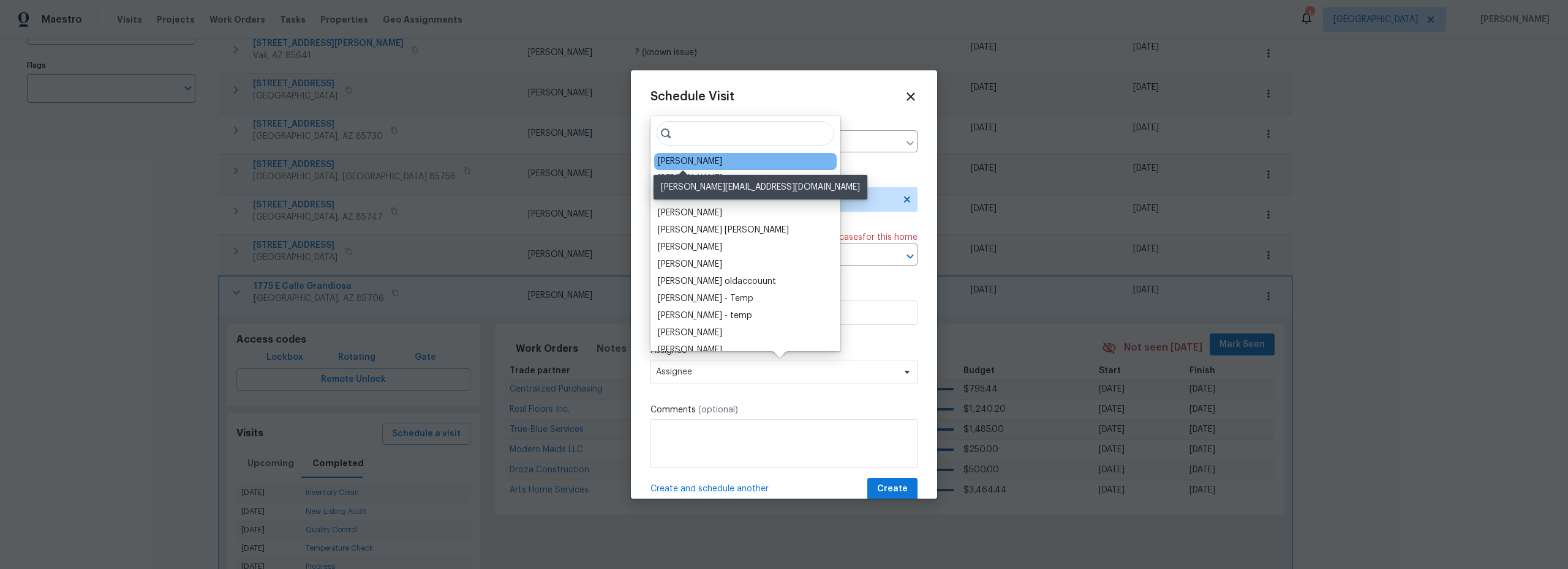
click at [692, 164] on div "[PERSON_NAME]" at bounding box center [690, 161] width 64 height 12
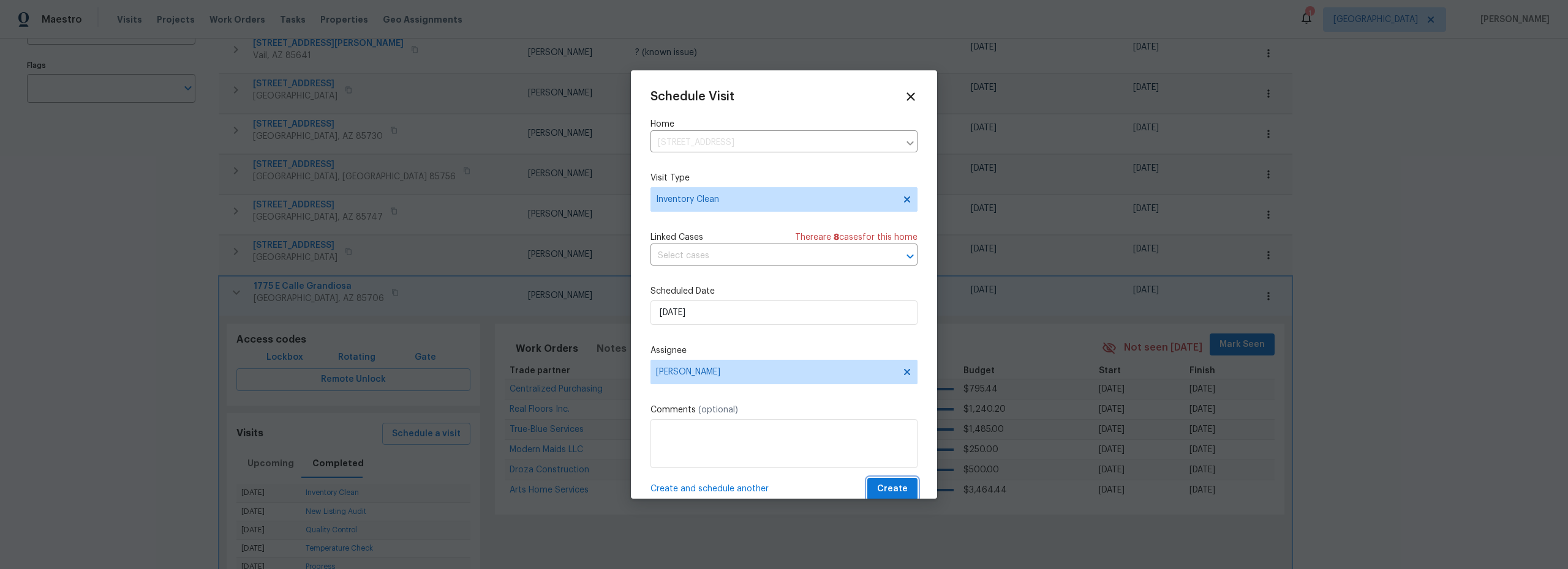
click at [887, 491] on span "Create" at bounding box center [892, 489] width 31 height 15
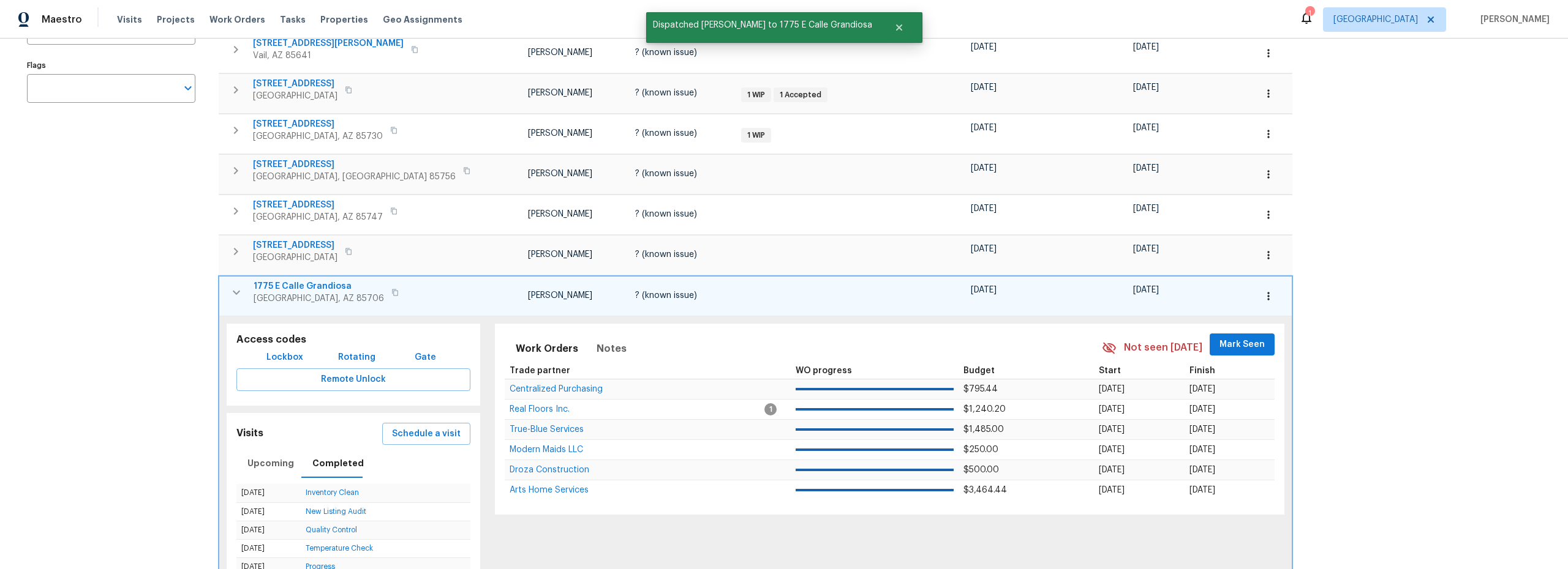
click at [225, 285] on td "1775 E Calle Grandiosa Tucson, AZ 85706" at bounding box center [349, 293] width 260 height 32
click at [229, 293] on icon "button" at bounding box center [237, 293] width 15 height 15
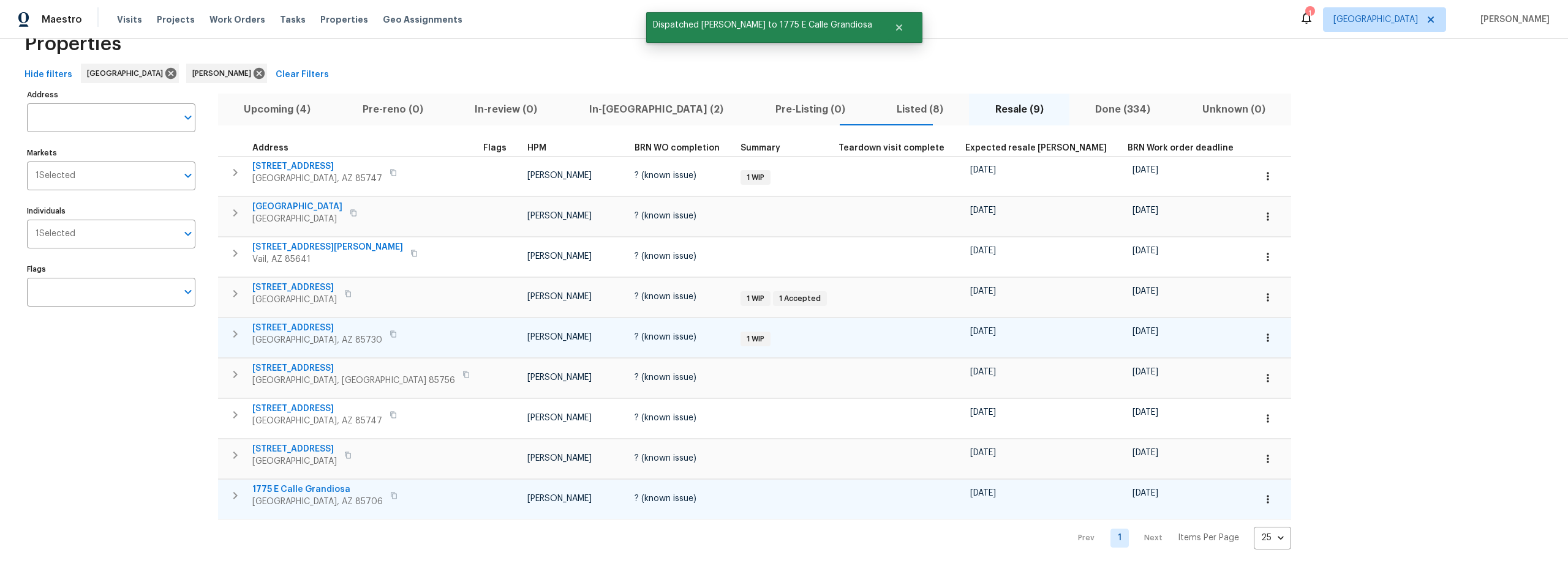
scroll to position [43, 0]
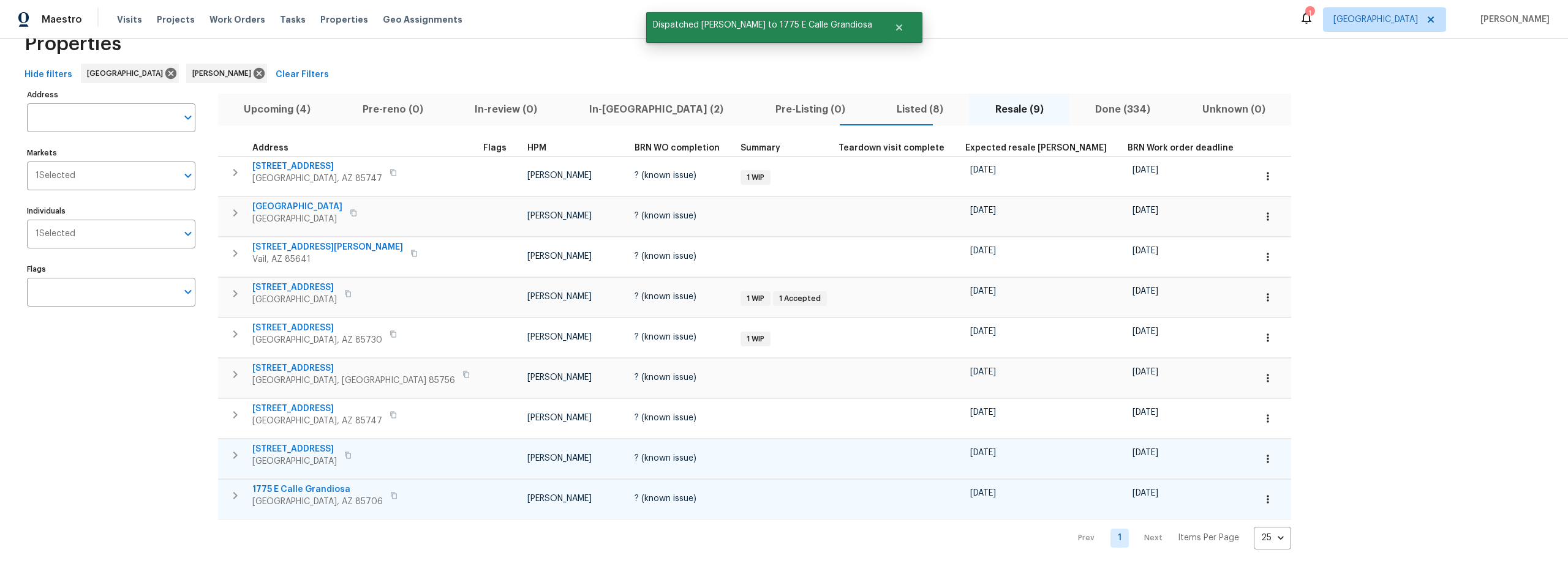
click at [235, 452] on icon "button" at bounding box center [235, 455] width 4 height 7
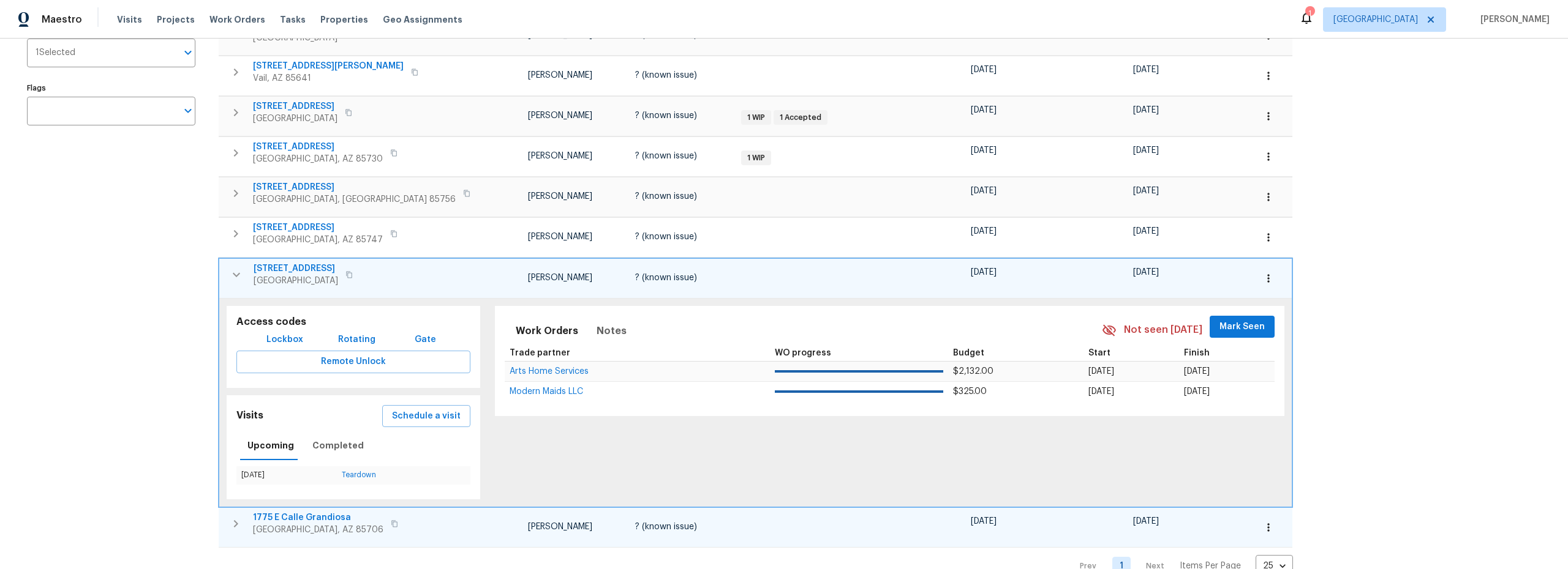
scroll to position [222, 0]
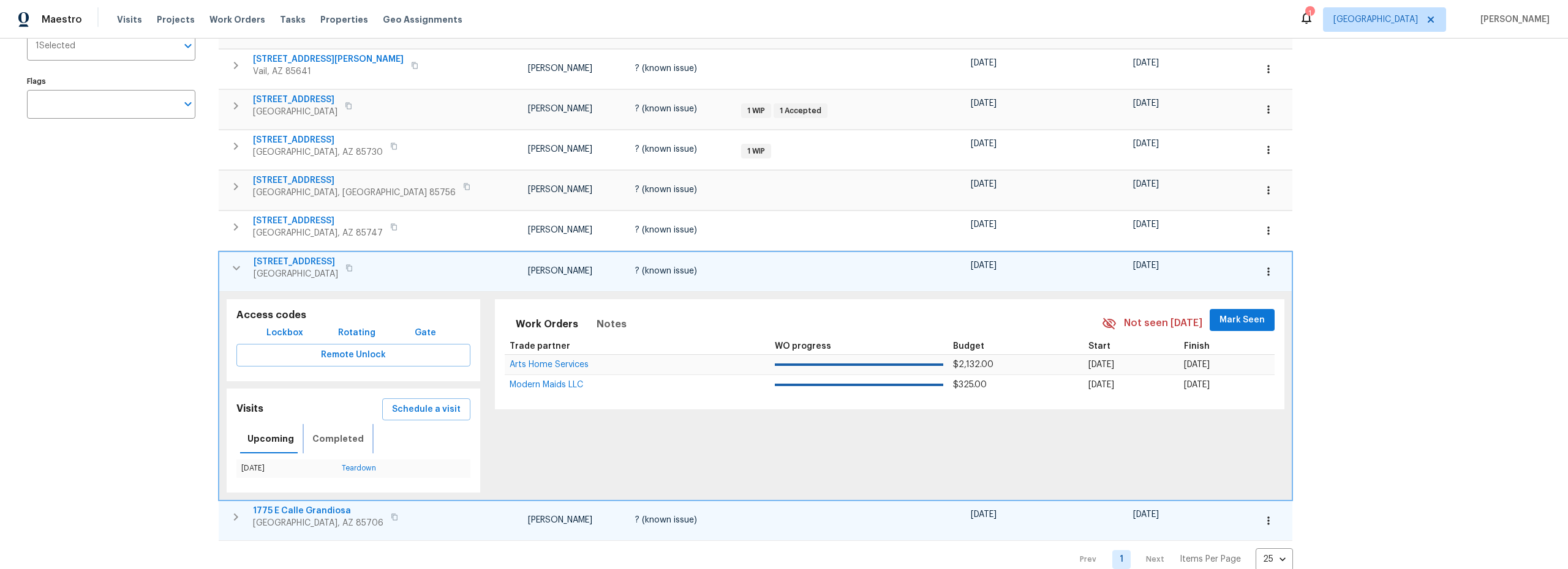
click at [338, 441] on span "Completed" at bounding box center [338, 439] width 52 height 15
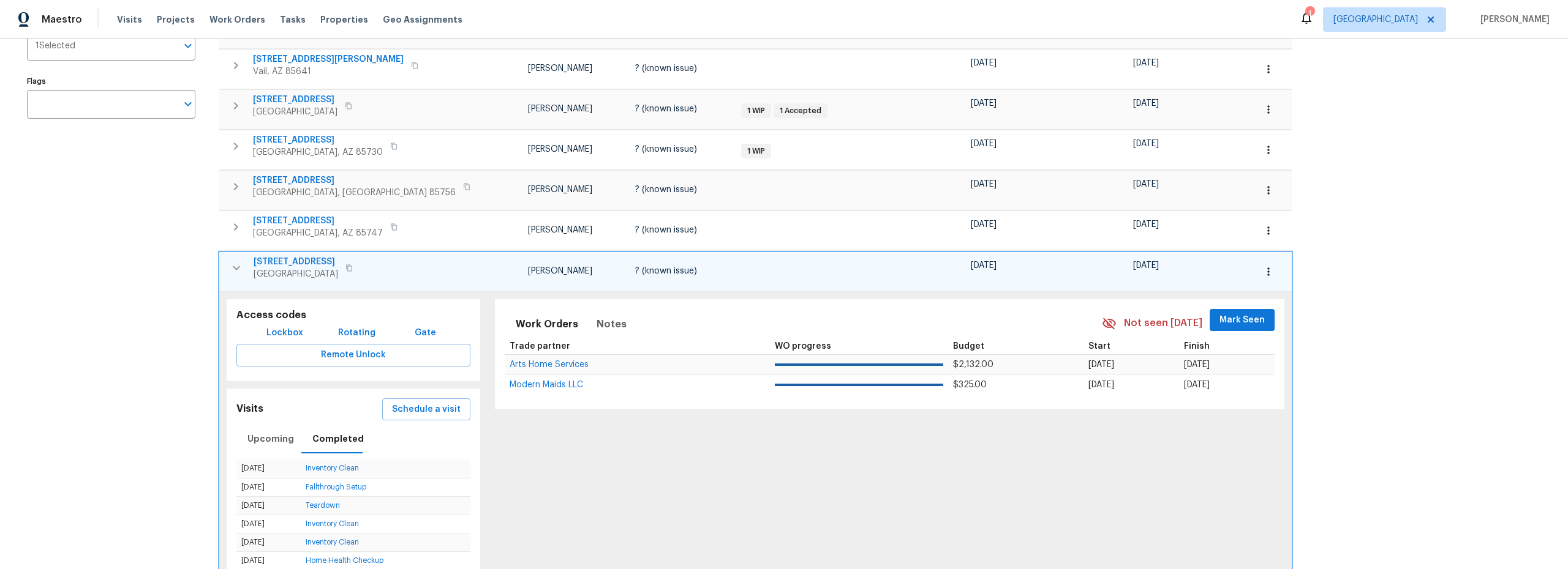
click at [234, 267] on icon "button" at bounding box center [237, 268] width 7 height 4
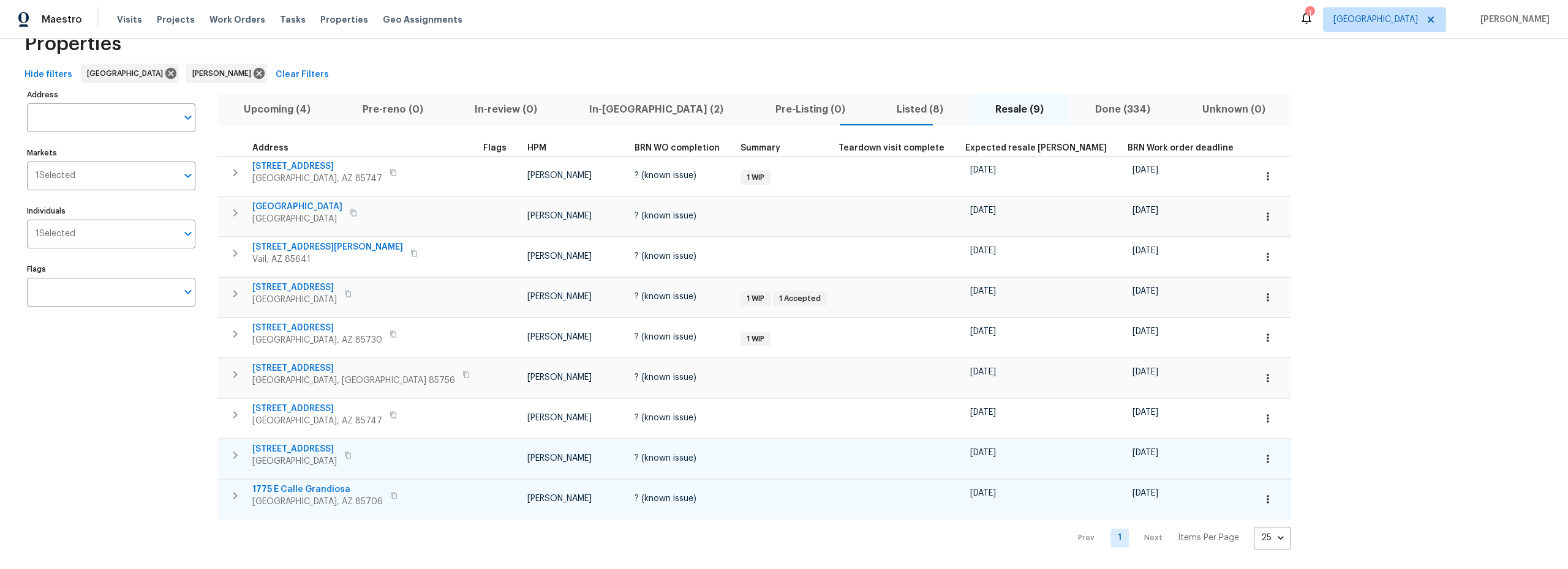
scroll to position [43, 0]
click at [1254, 372] on button "button" at bounding box center [1268, 379] width 27 height 27
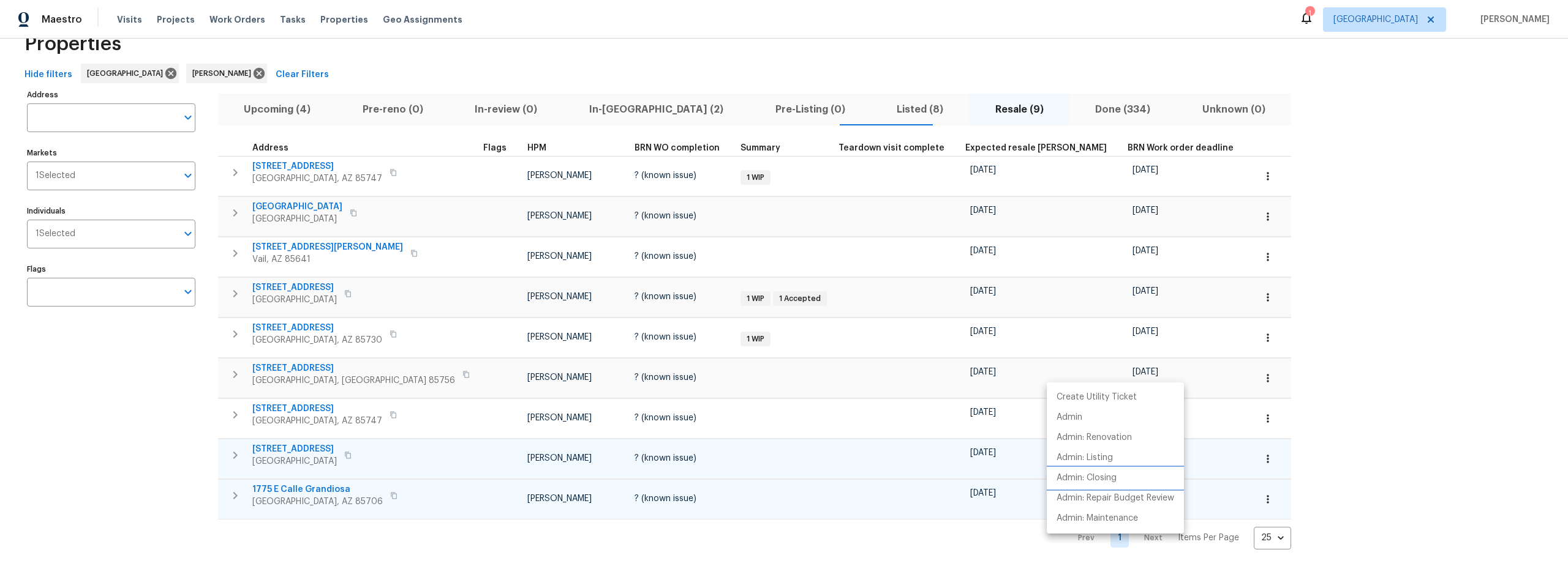
click at [1079, 479] on p "Admin: Closing" at bounding box center [1086, 478] width 60 height 13
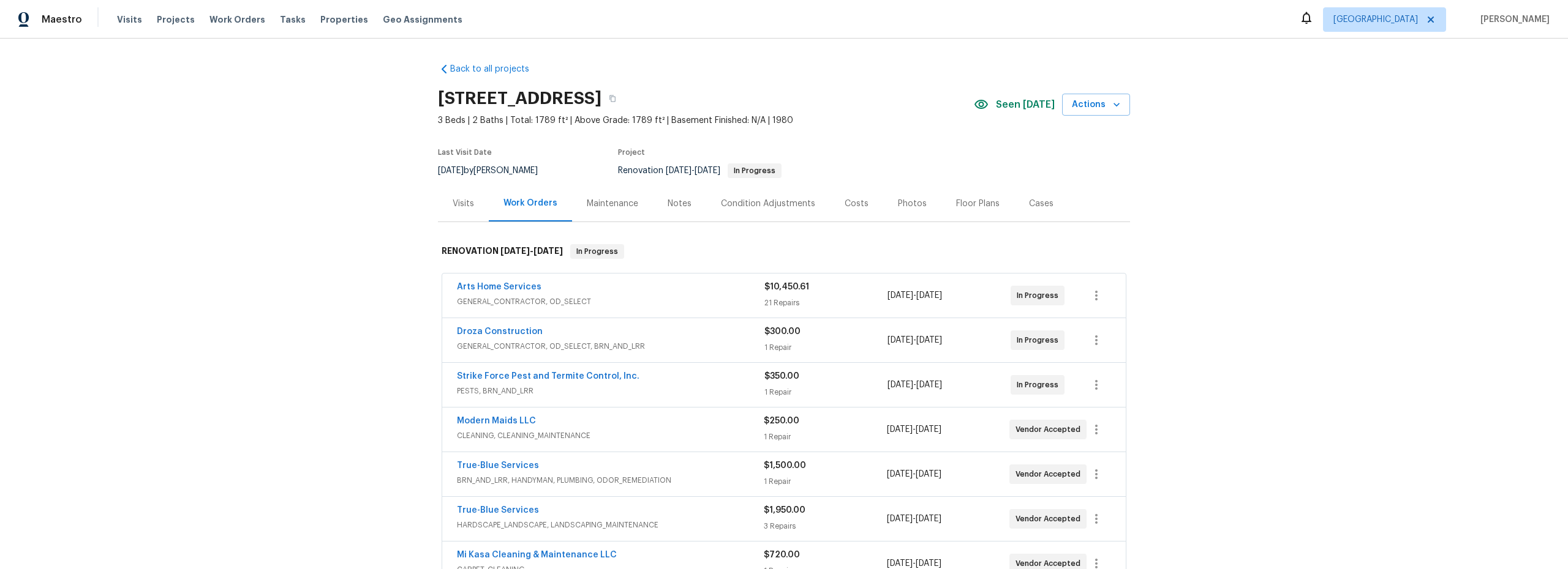
scroll to position [37, 0]
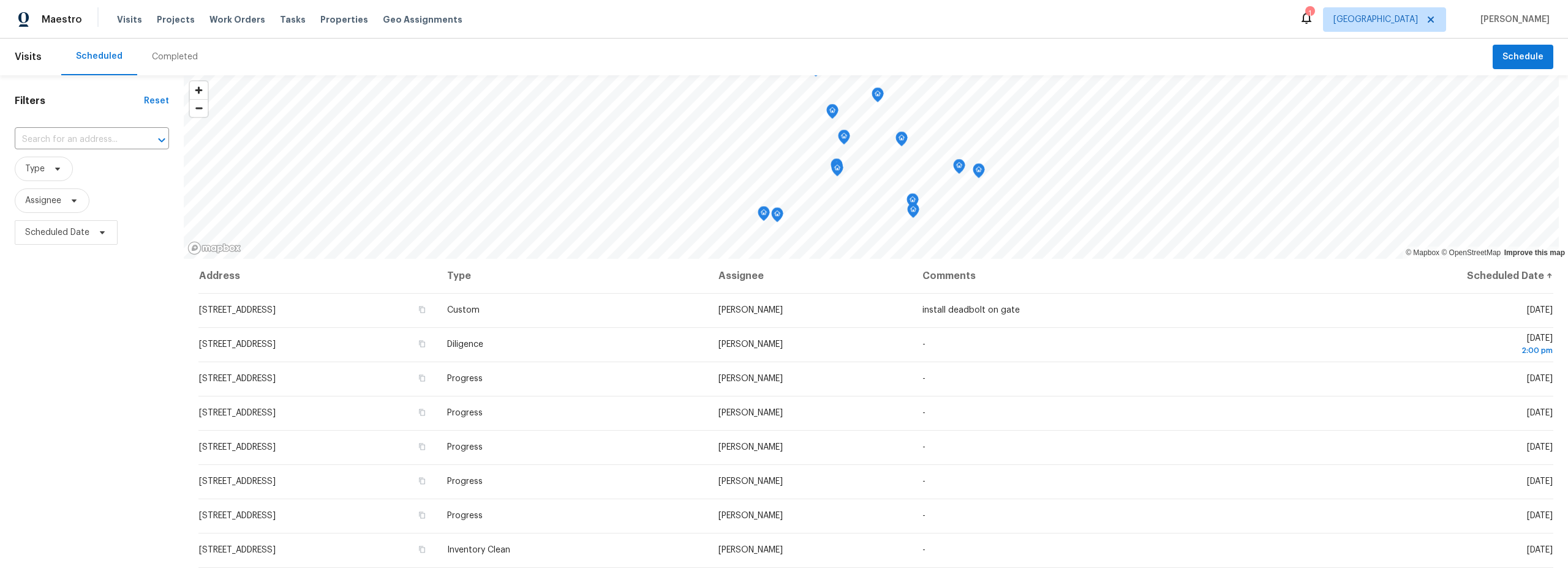
click at [170, 56] on div "Completed" at bounding box center [174, 57] width 46 height 12
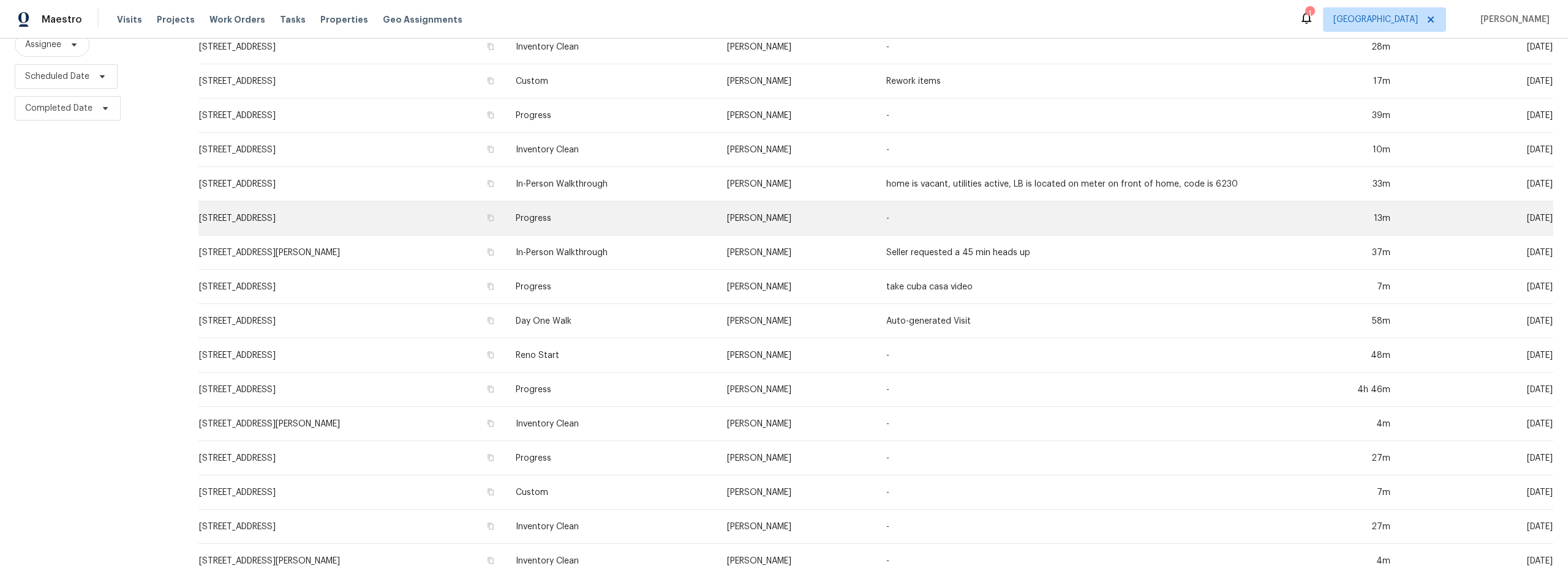
scroll to position [276, 0]
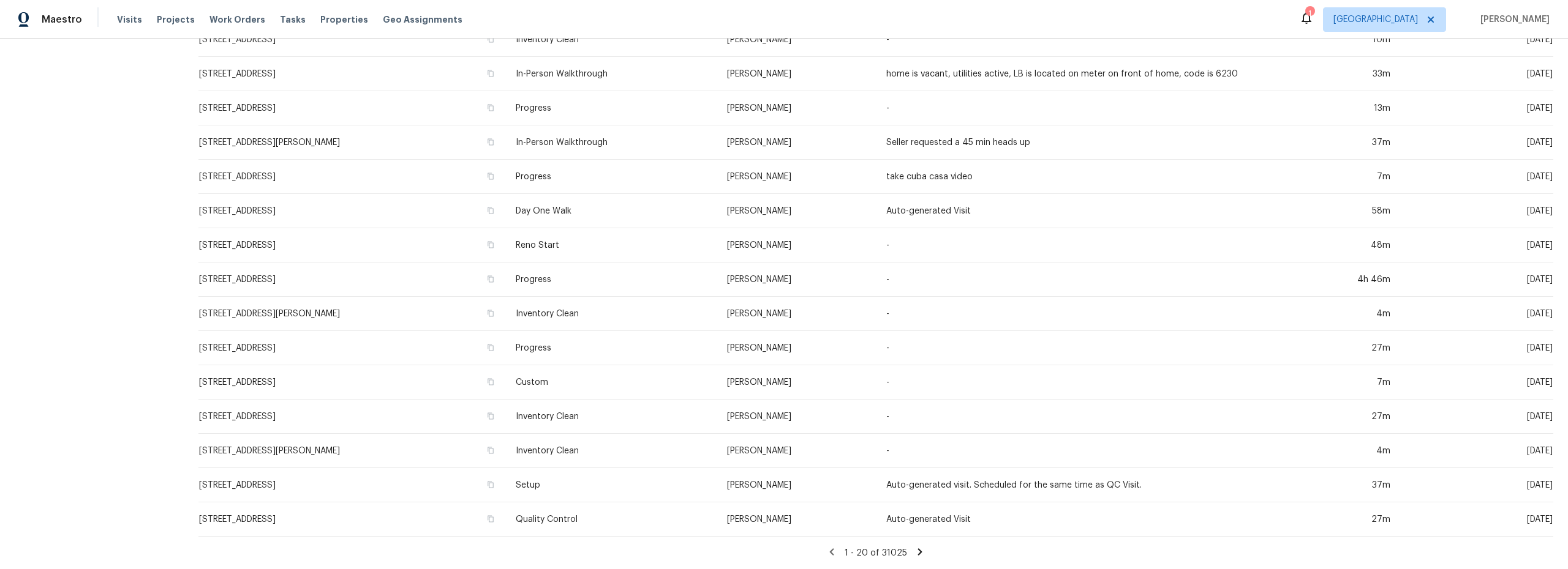
click at [914, 547] on icon at bounding box center [920, 552] width 11 height 11
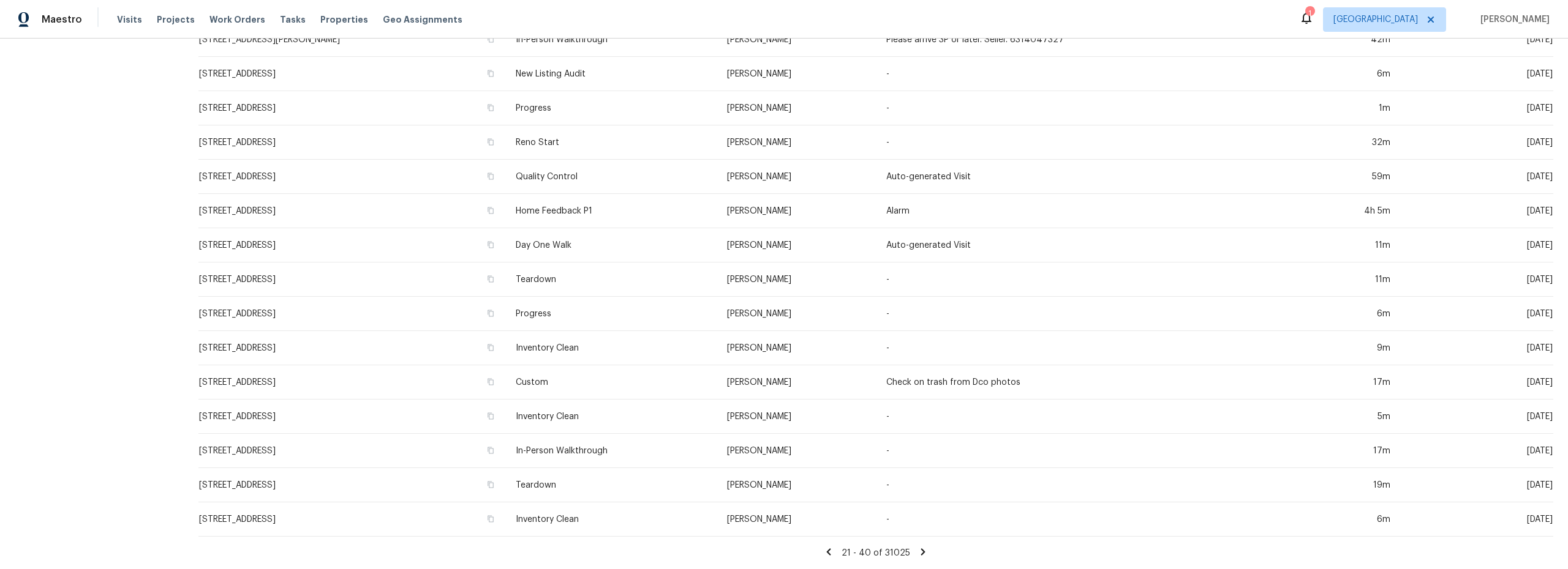
click at [830, 547] on icon at bounding box center [828, 552] width 11 height 11
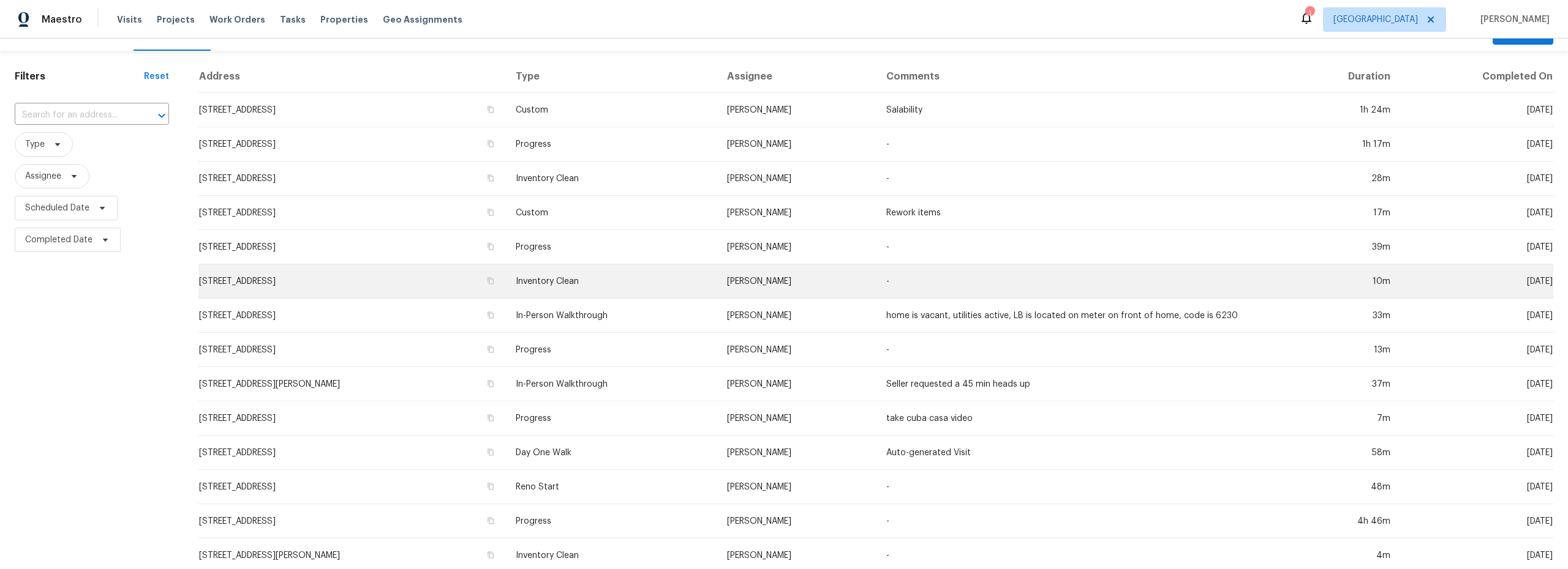
scroll to position [43, 0]
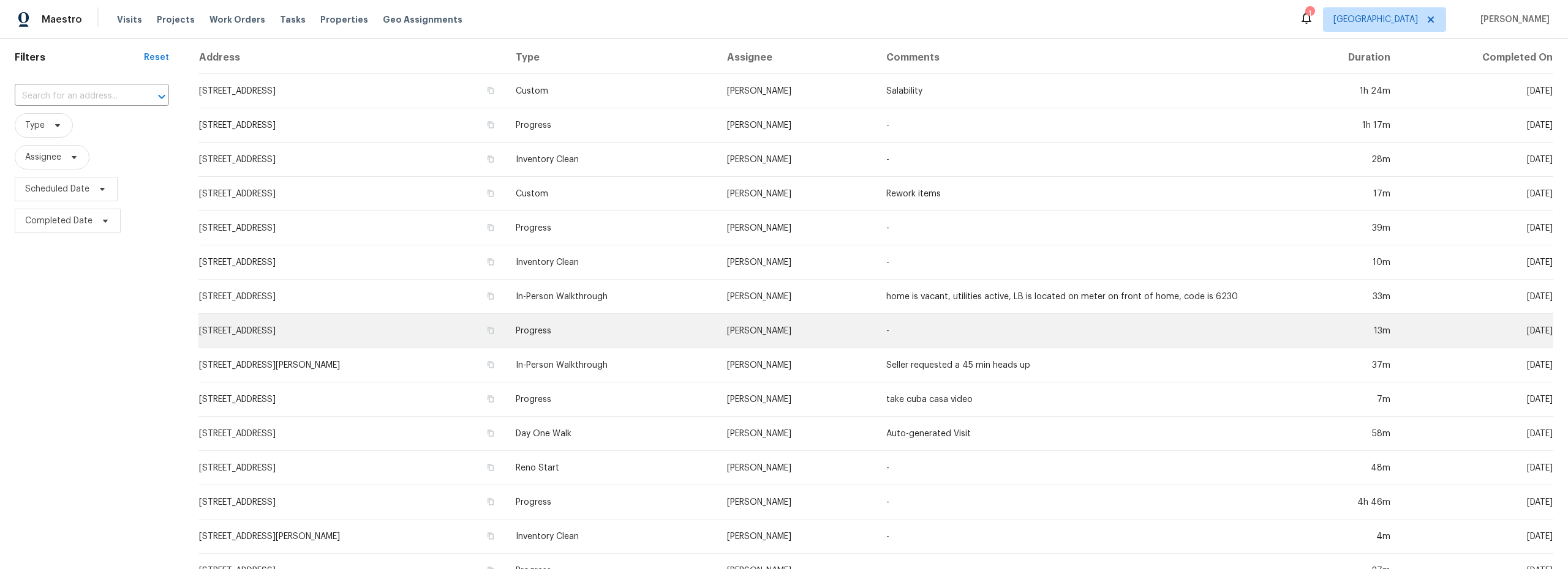
click at [717, 341] on td "Progress" at bounding box center [611, 332] width 211 height 34
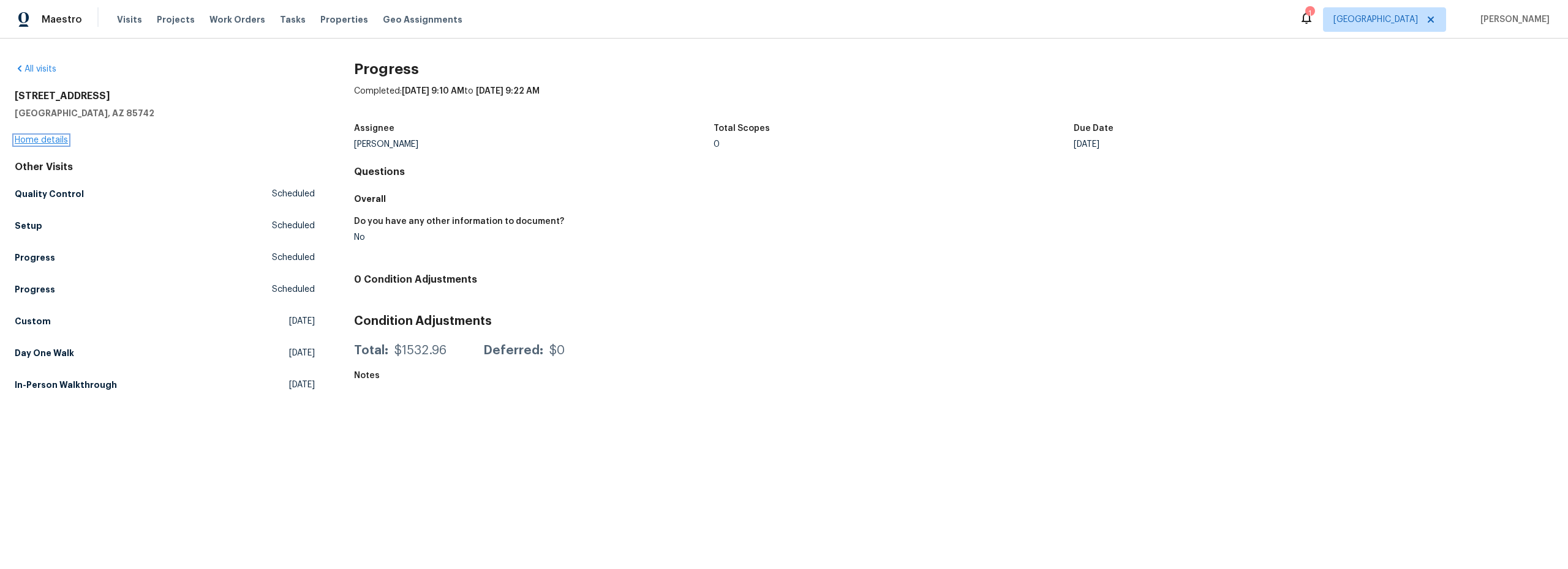
click at [55, 141] on link "Home details" at bounding box center [41, 140] width 53 height 8
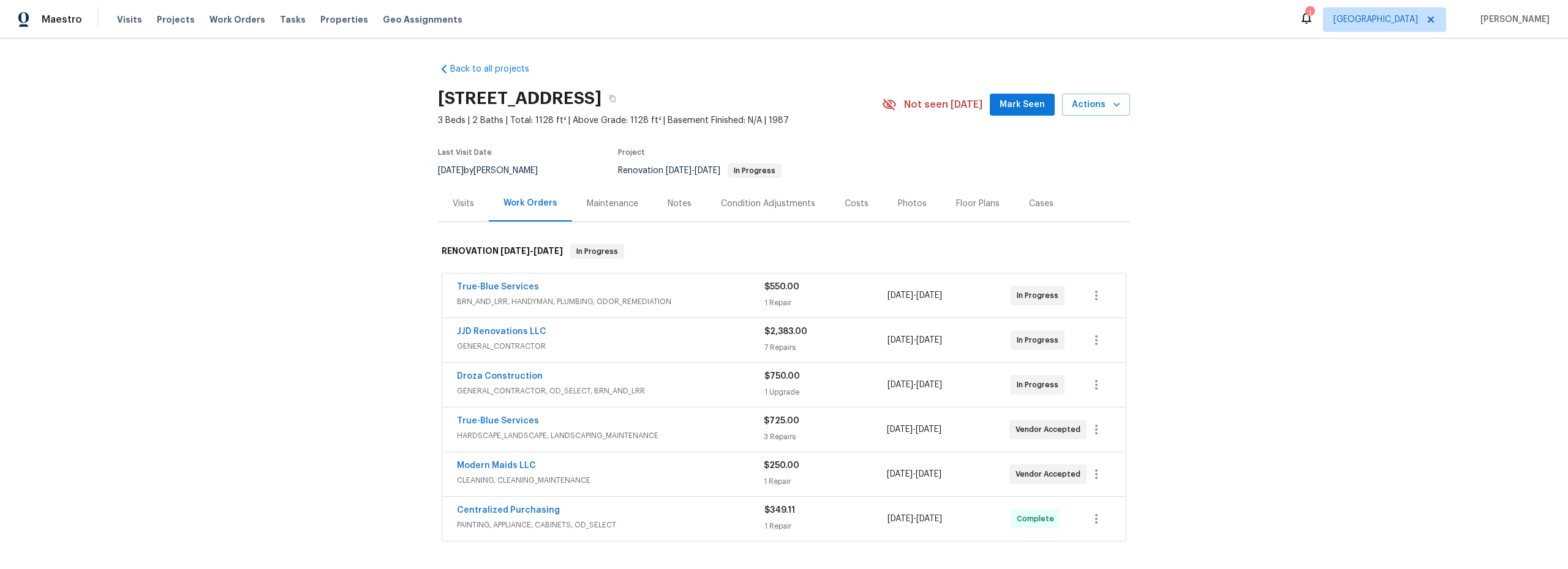
click at [671, 202] on div "Notes" at bounding box center [680, 204] width 24 height 12
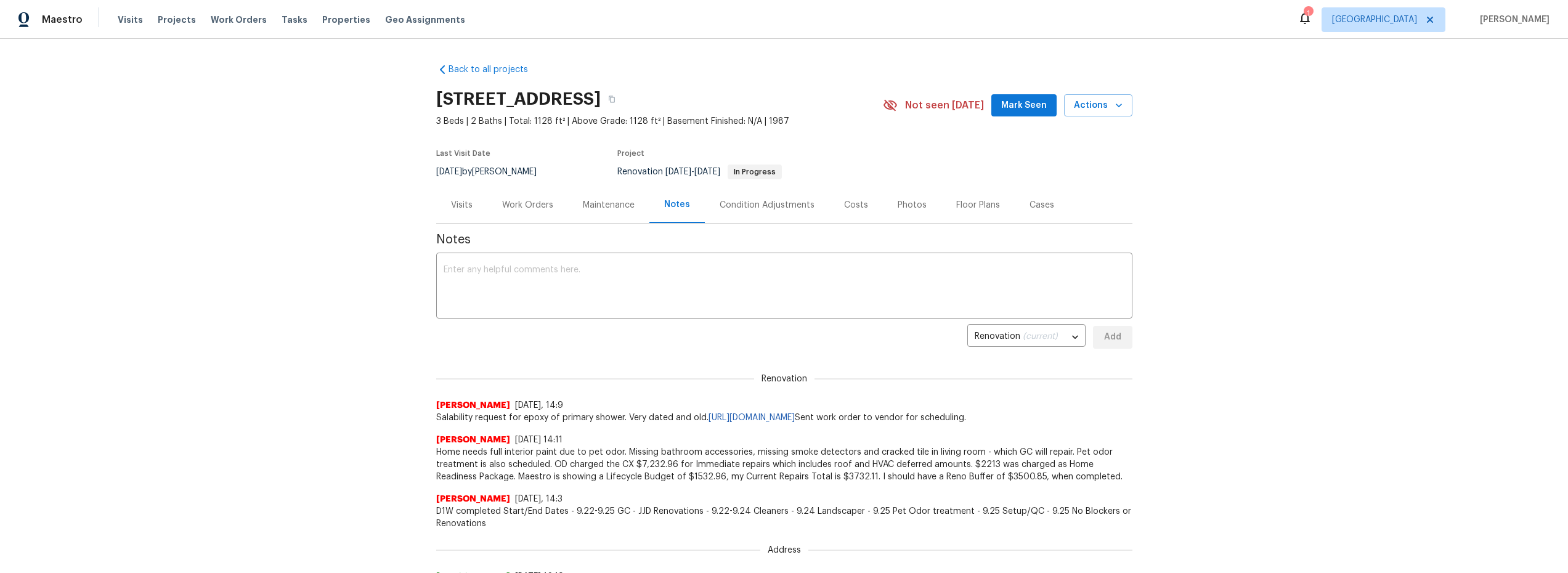
click at [525, 208] on div "Work Orders" at bounding box center [528, 205] width 51 height 12
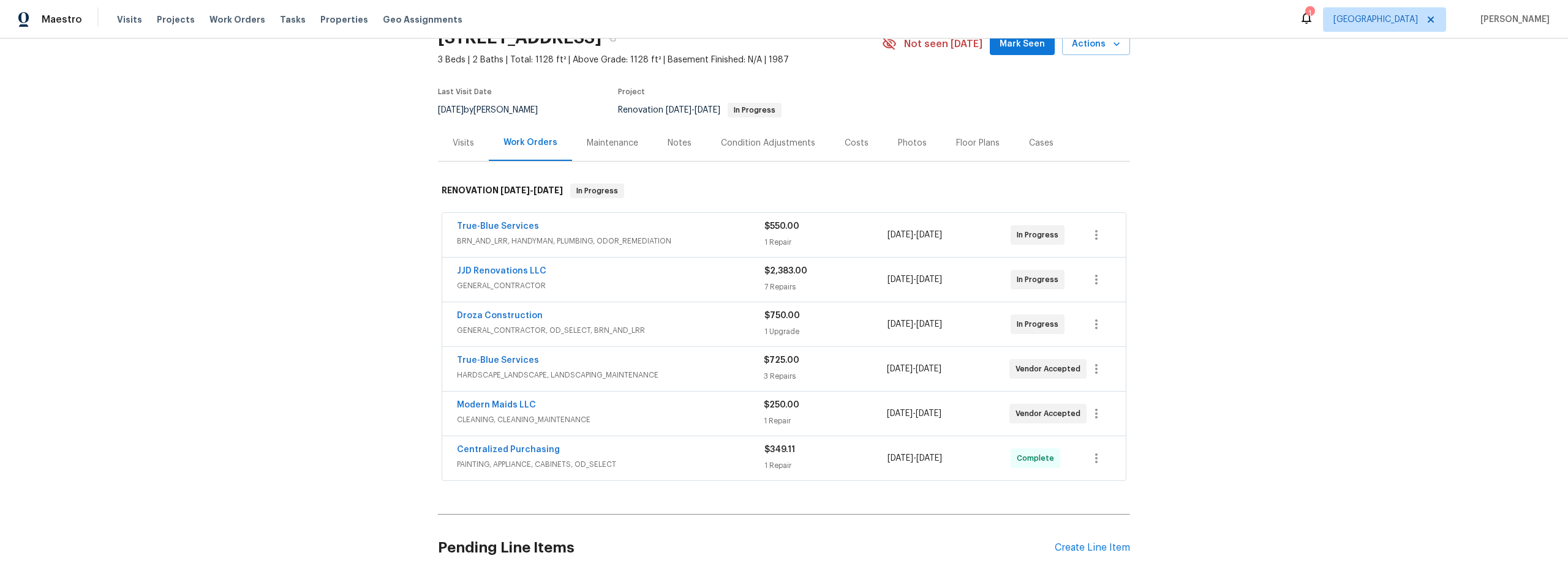
scroll to position [64, 0]
click at [692, 326] on span "GENERAL_CONTRACTOR, OD_SELECT, BRN_AND_LRR" at bounding box center [611, 327] width 308 height 12
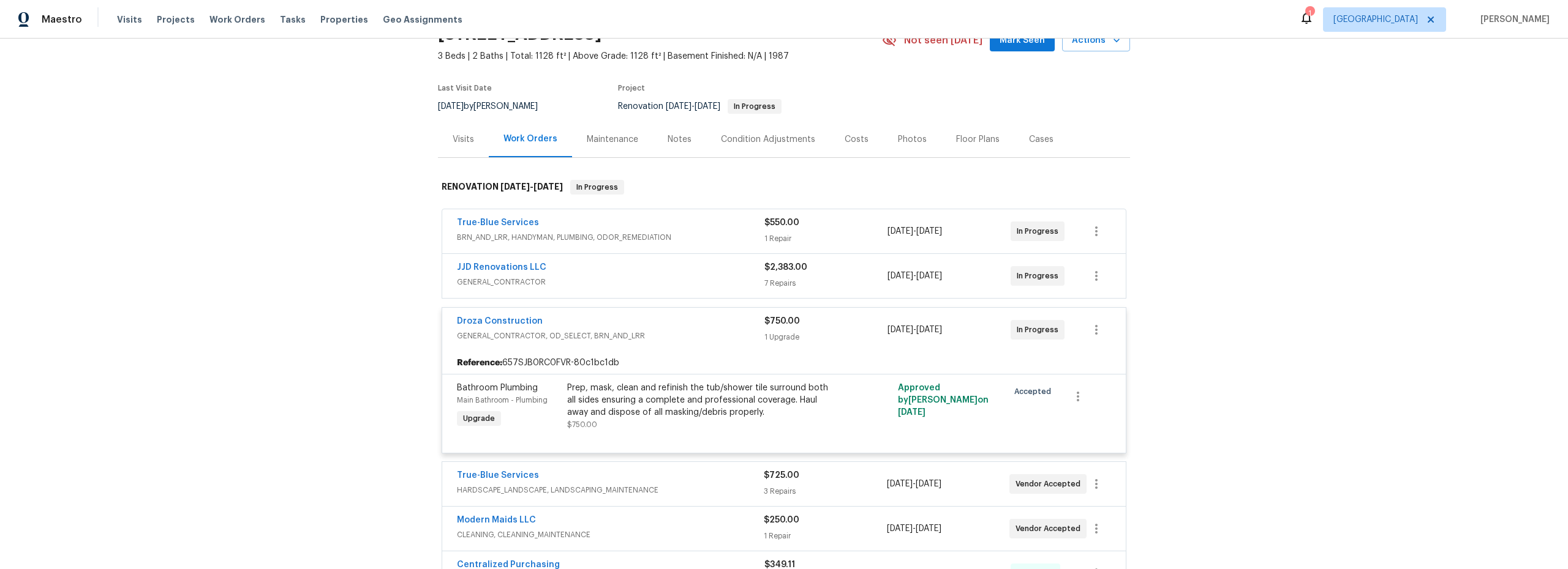
click at [344, 345] on div "Back to all projects 9678 N Sherbrooke St, Tucson, AZ 85742 3 Beds | 2 Baths | …" at bounding box center [784, 304] width 1568 height 531
click at [851, 141] on div "Costs" at bounding box center [856, 140] width 24 height 12
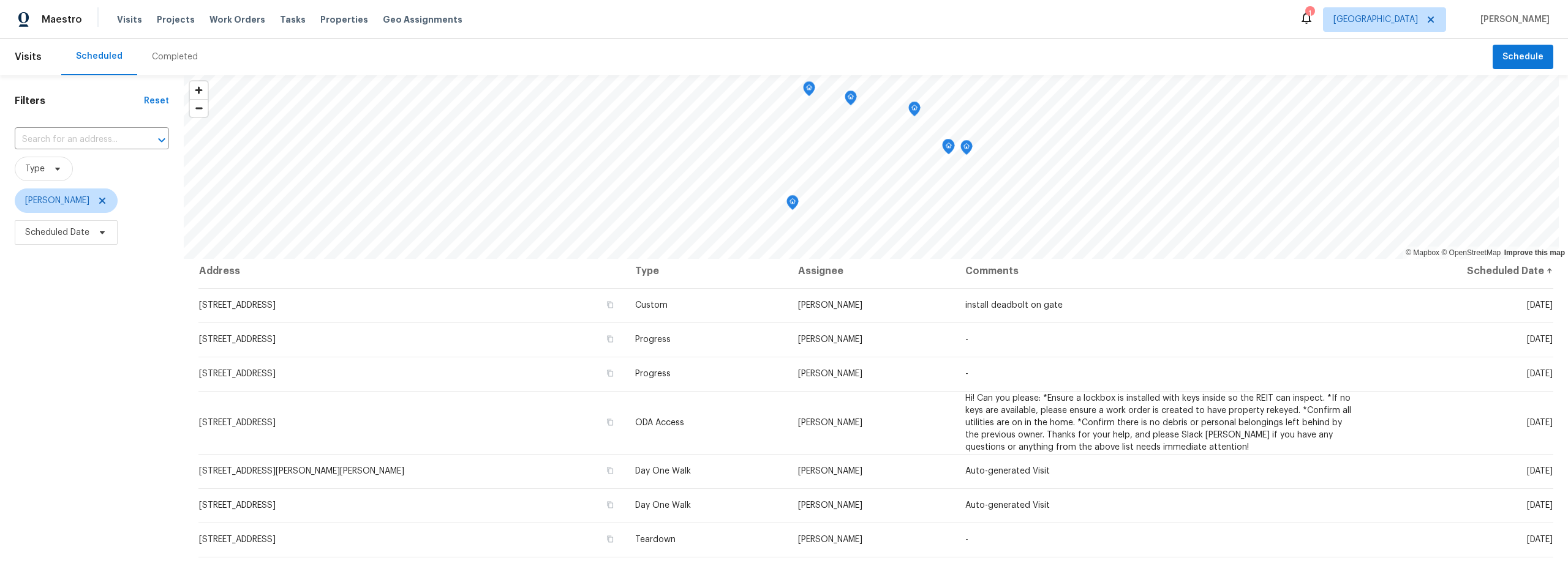
scroll to position [5, 0]
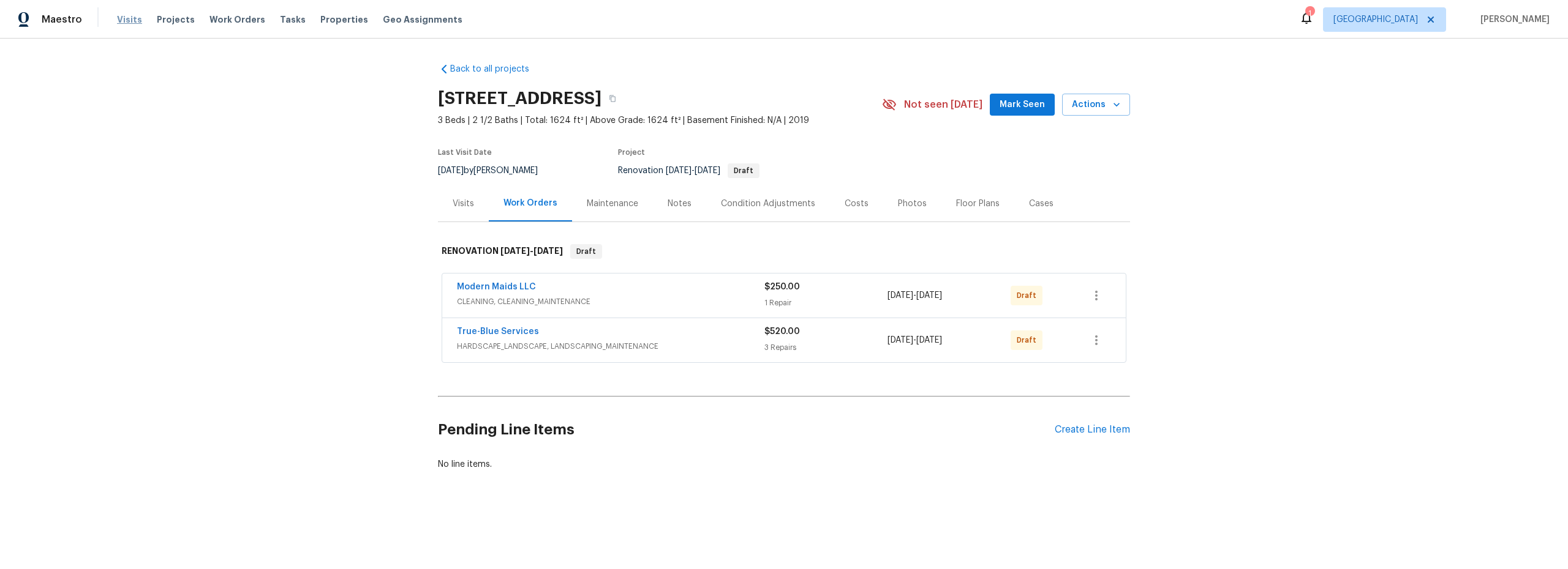
click at [120, 19] on span "Visits" at bounding box center [130, 19] width 25 height 12
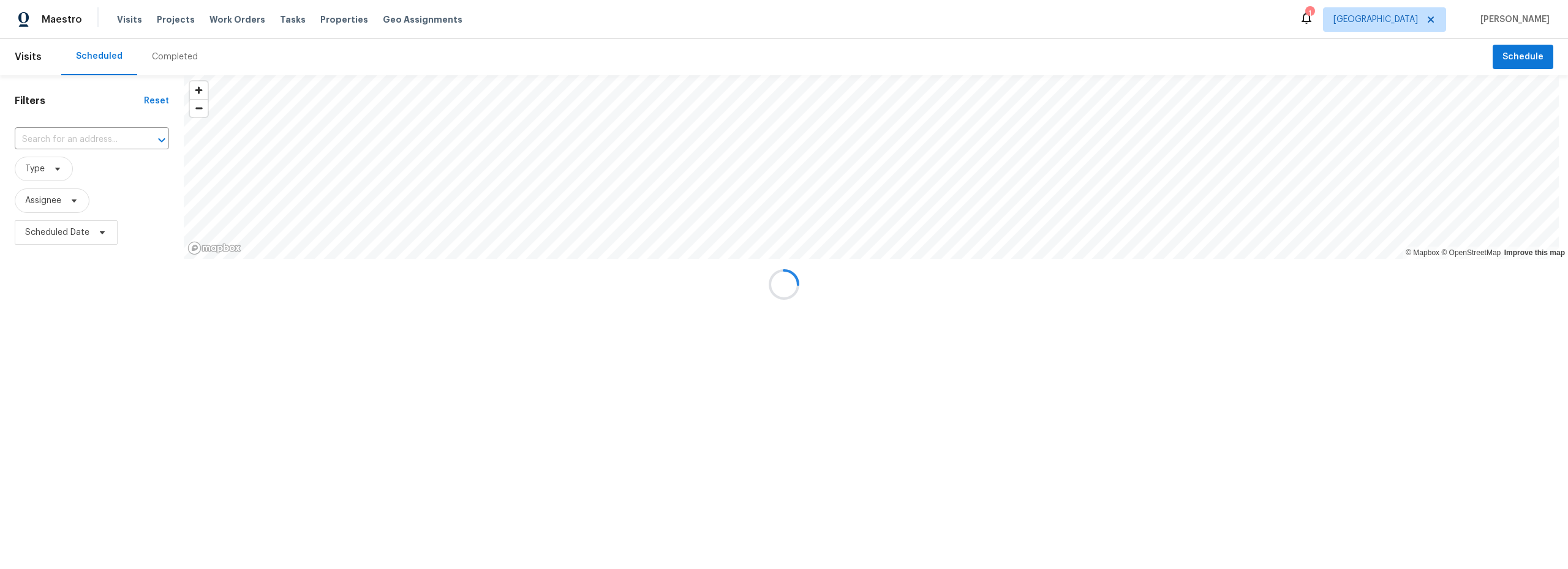
click at [161, 59] on div at bounding box center [784, 284] width 1568 height 569
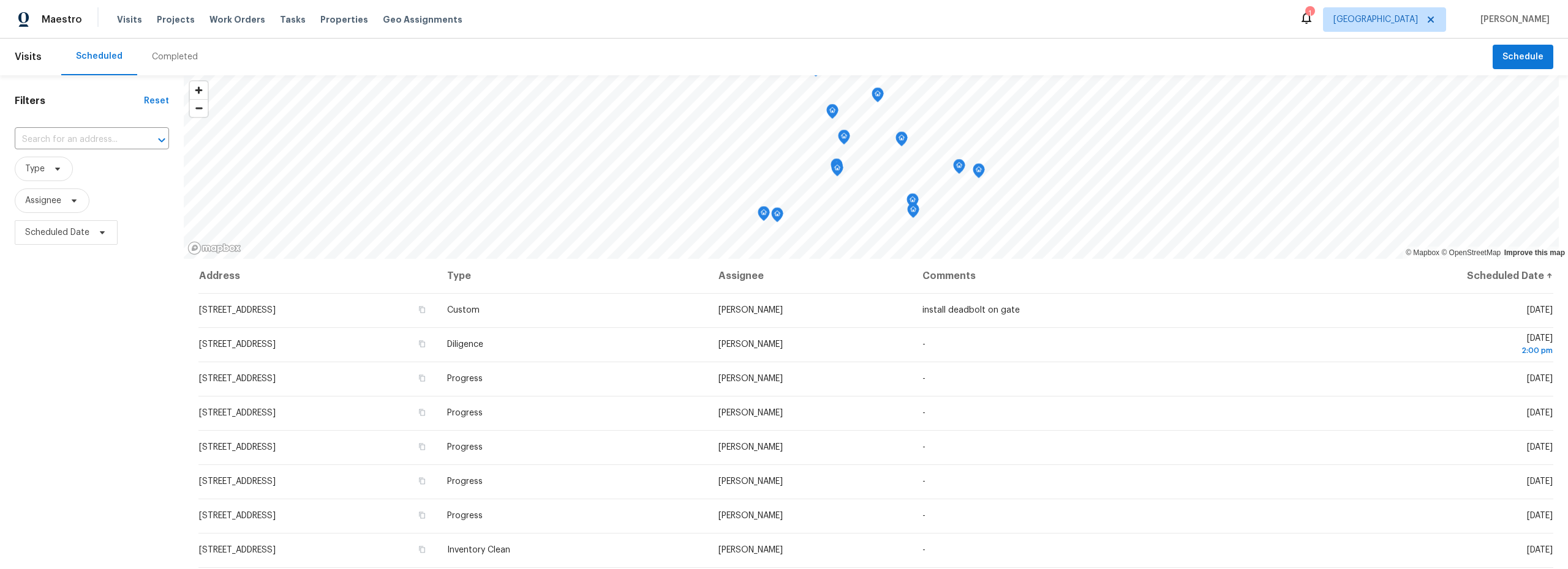
click at [166, 57] on div "Completed" at bounding box center [174, 57] width 46 height 12
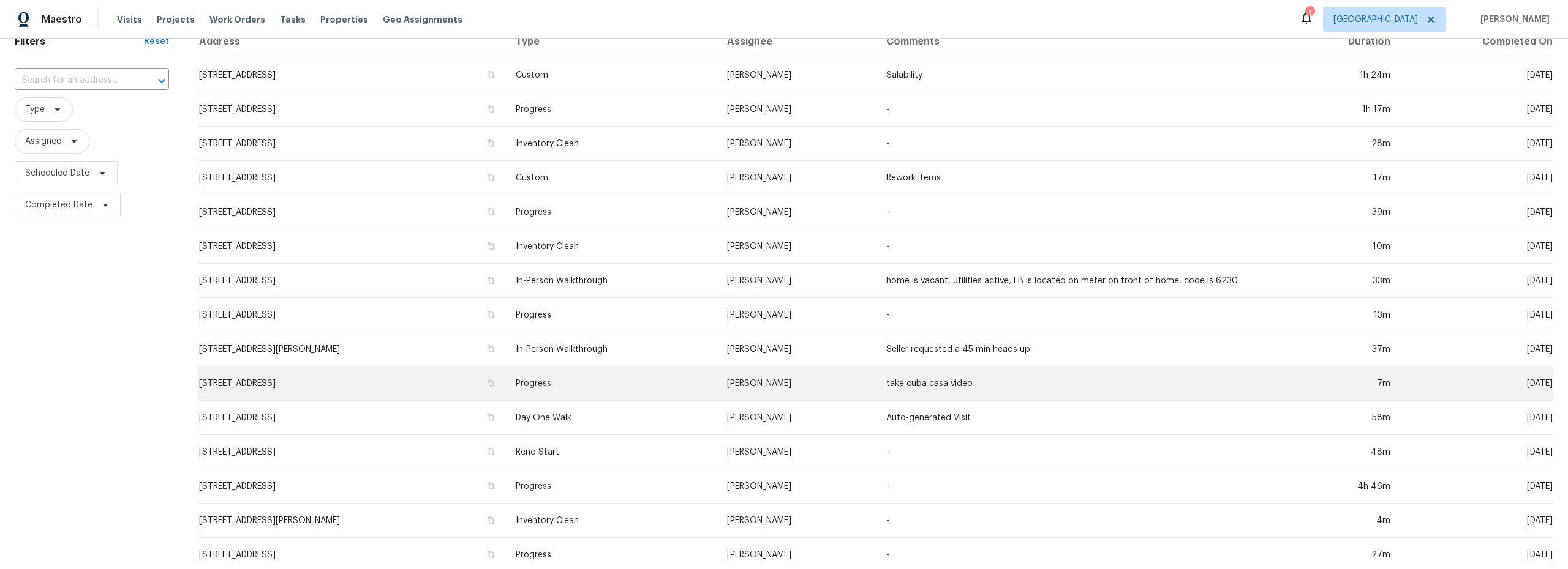
scroll to position [60, 0]
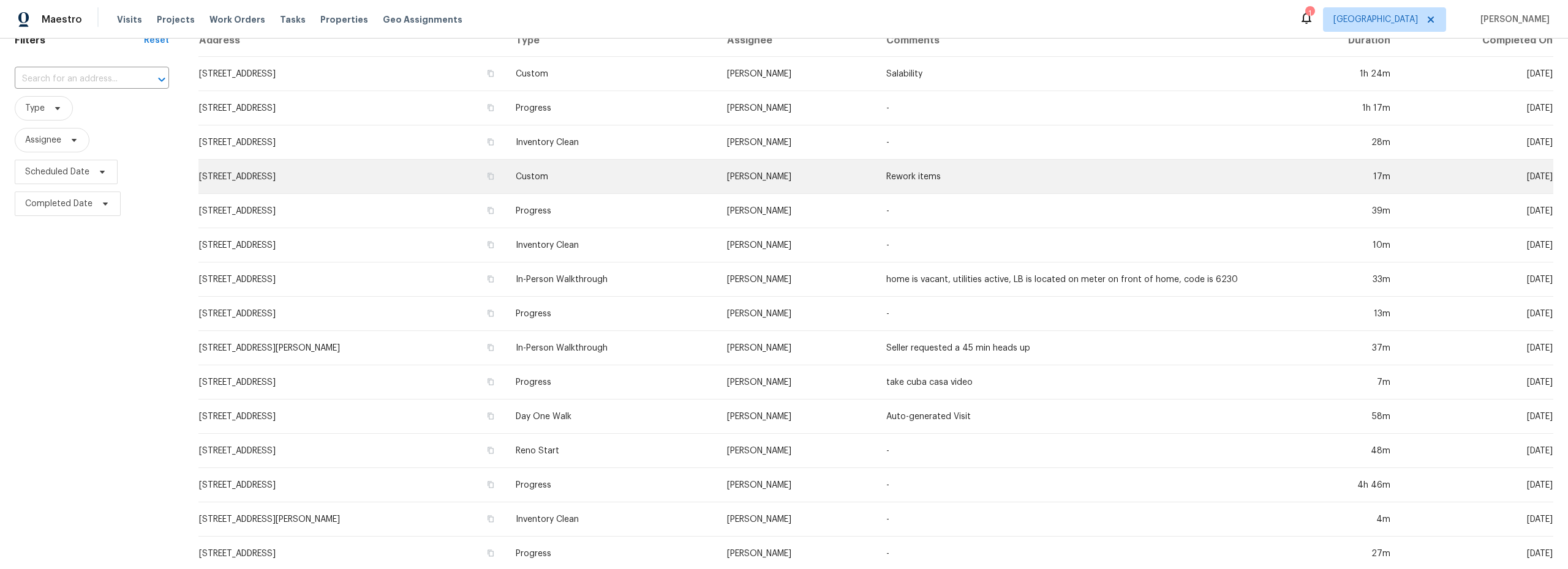
click at [506, 182] on td "7501 W Teton Rd, Tucson, AZ 85757" at bounding box center [353, 177] width 308 height 34
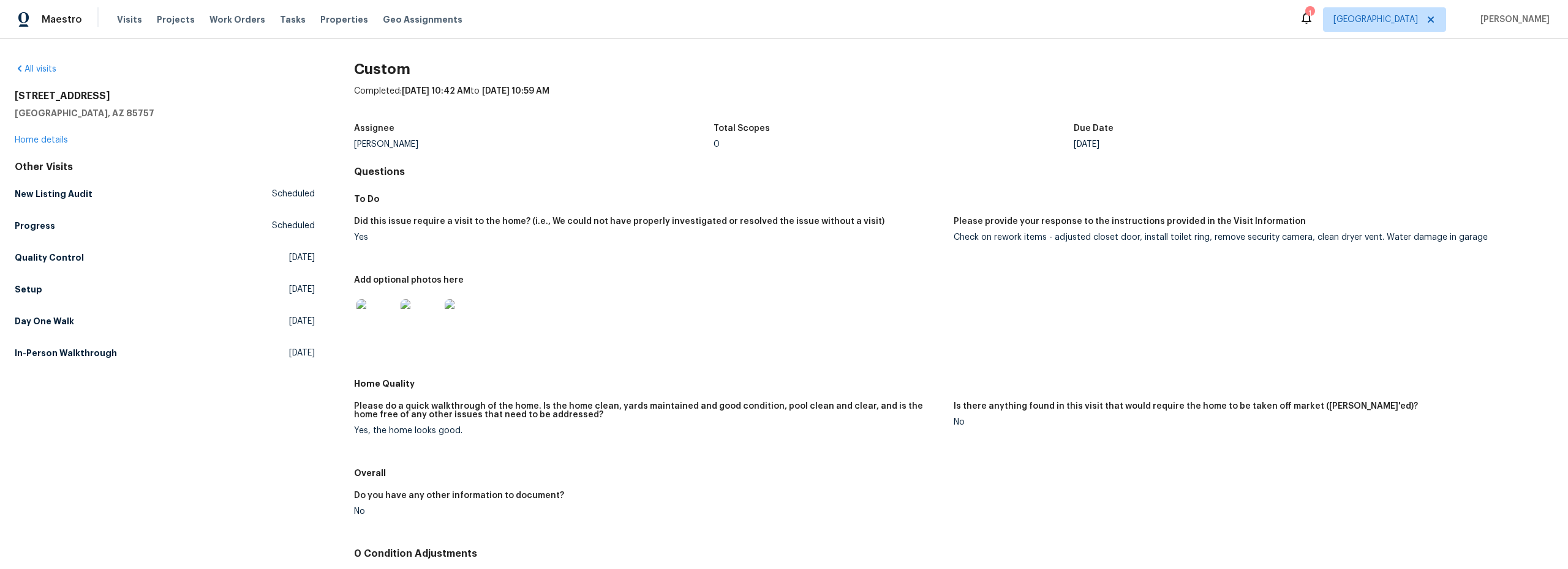
click at [392, 314] on img at bounding box center [376, 319] width 39 height 39
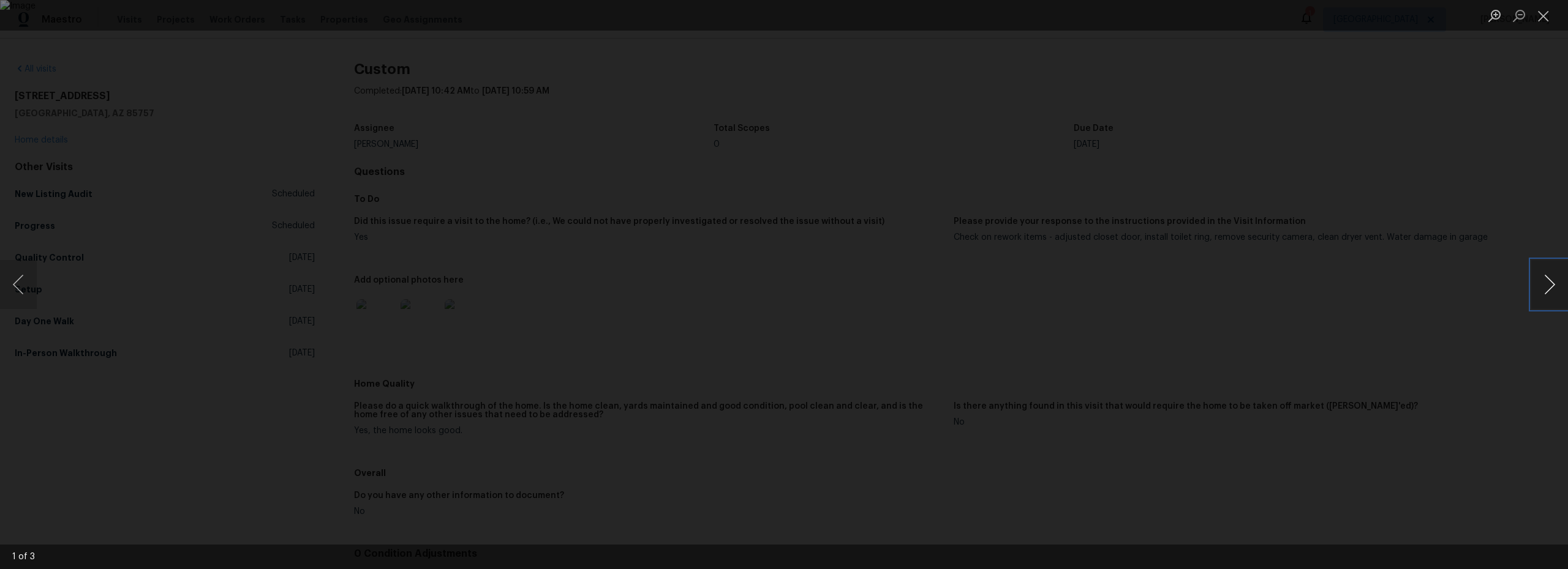
click at [1554, 290] on button "Next image" at bounding box center [1549, 284] width 37 height 49
click at [1545, 19] on button "Close lightbox" at bounding box center [1543, 16] width 25 height 22
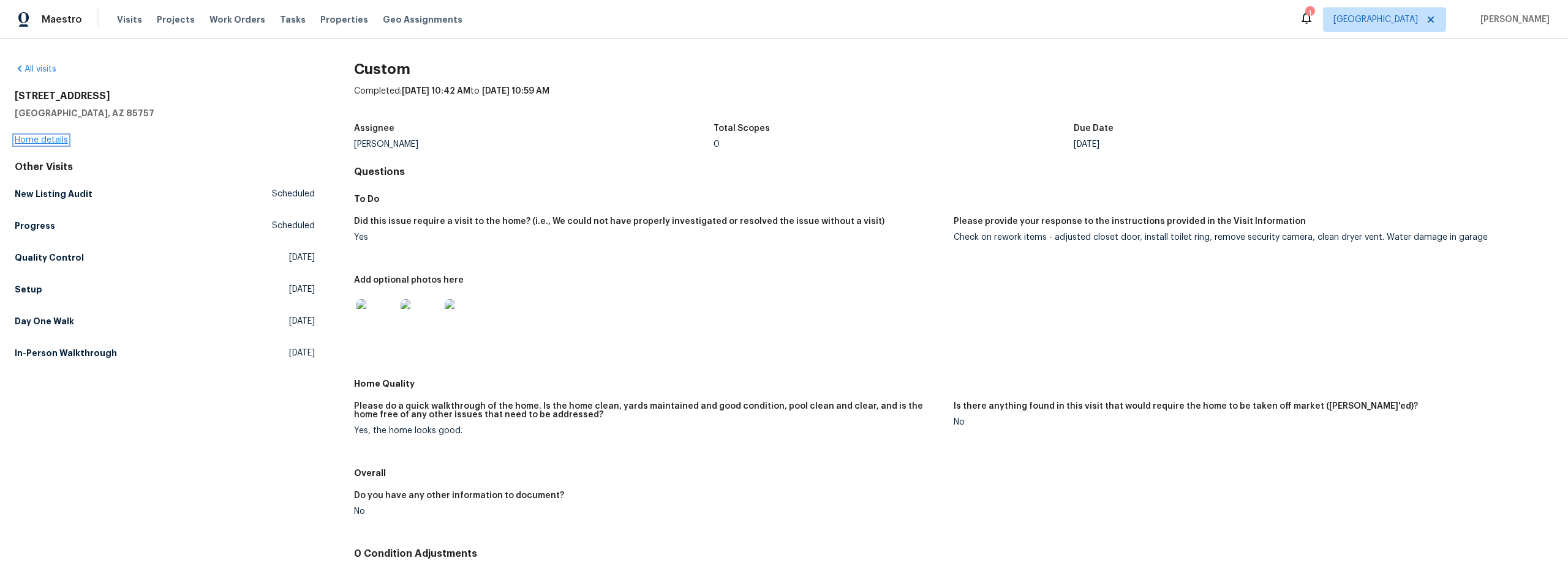
click at [35, 144] on link "Home details" at bounding box center [41, 140] width 53 height 8
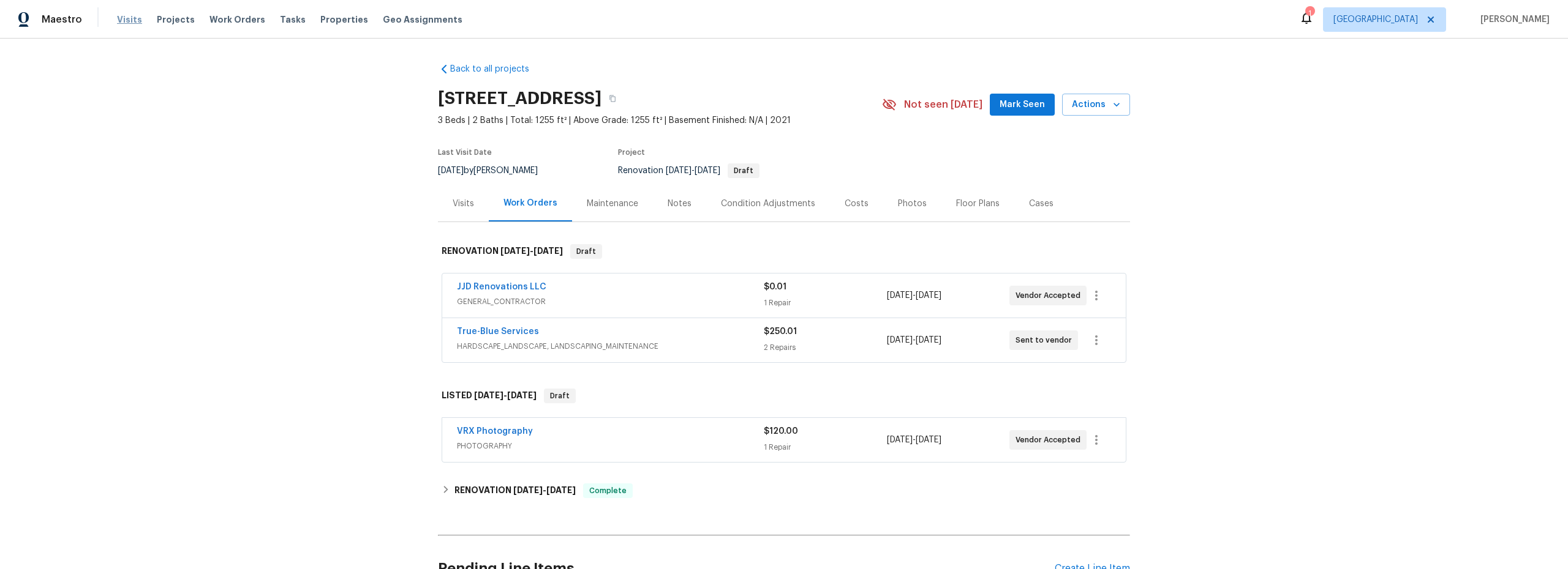
click at [123, 20] on span "Visits" at bounding box center [130, 19] width 25 height 12
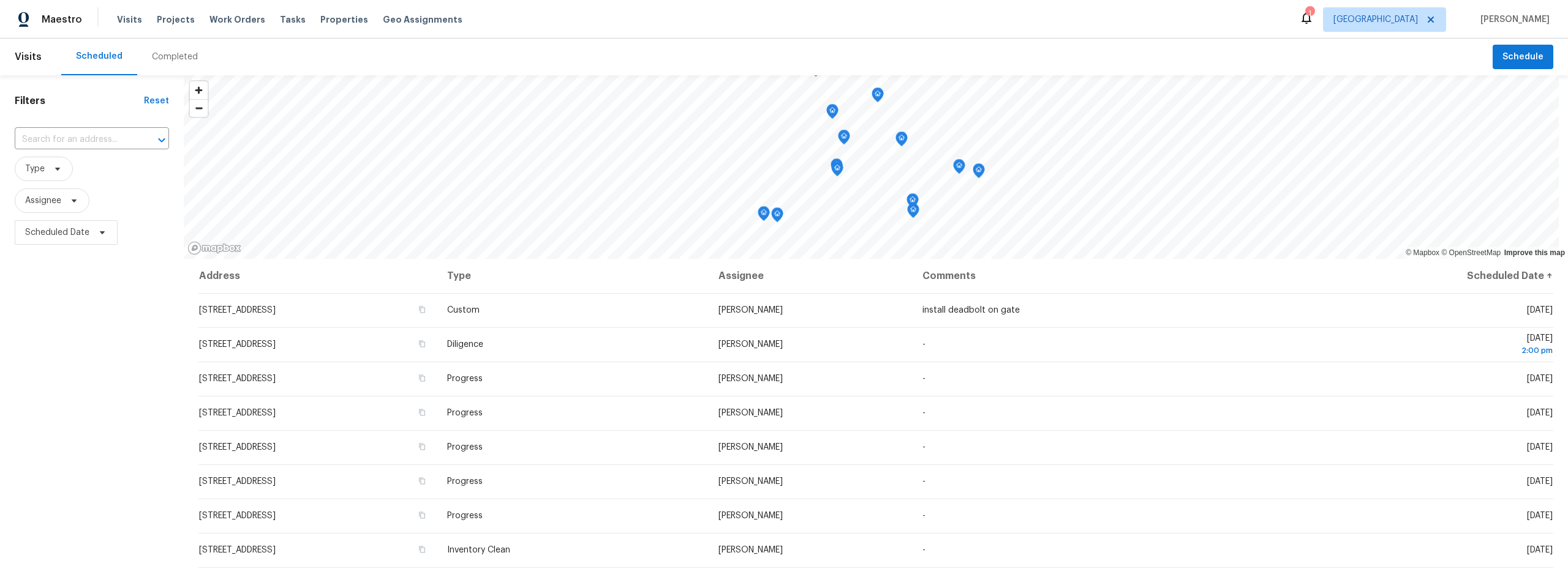
click at [171, 56] on div "Completed" at bounding box center [174, 57] width 46 height 12
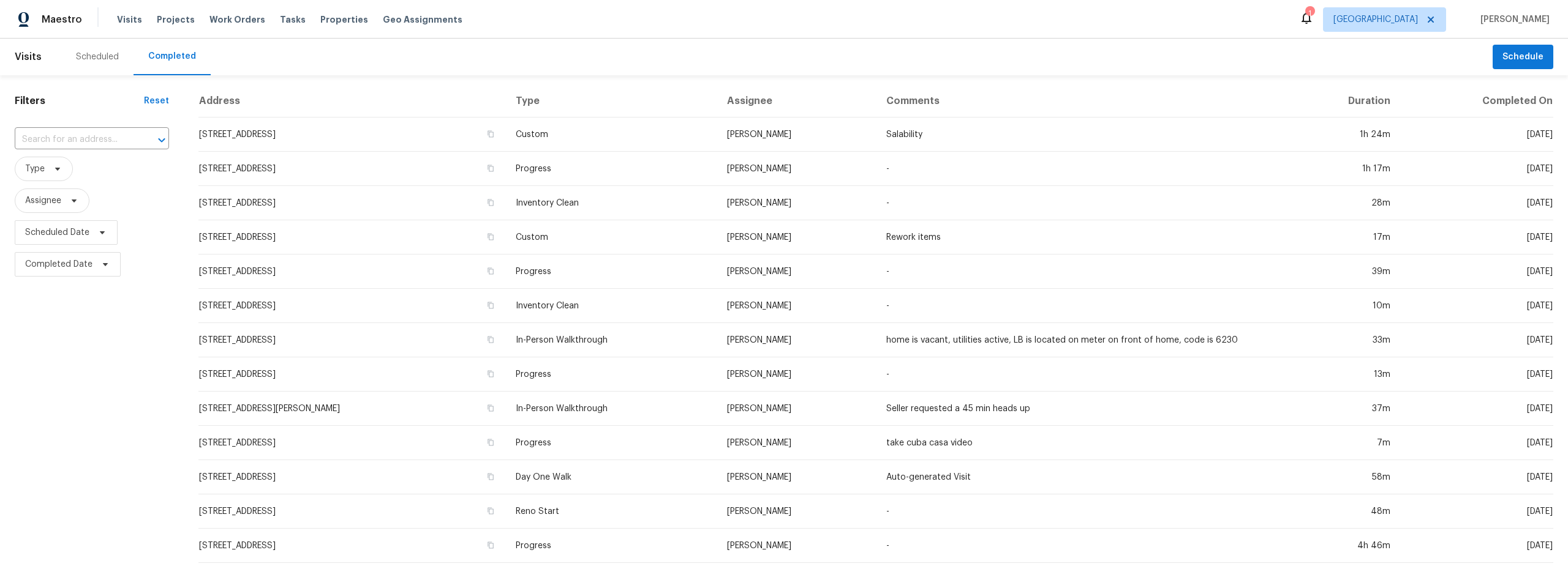
click at [97, 57] on div "Scheduled" at bounding box center [97, 57] width 43 height 12
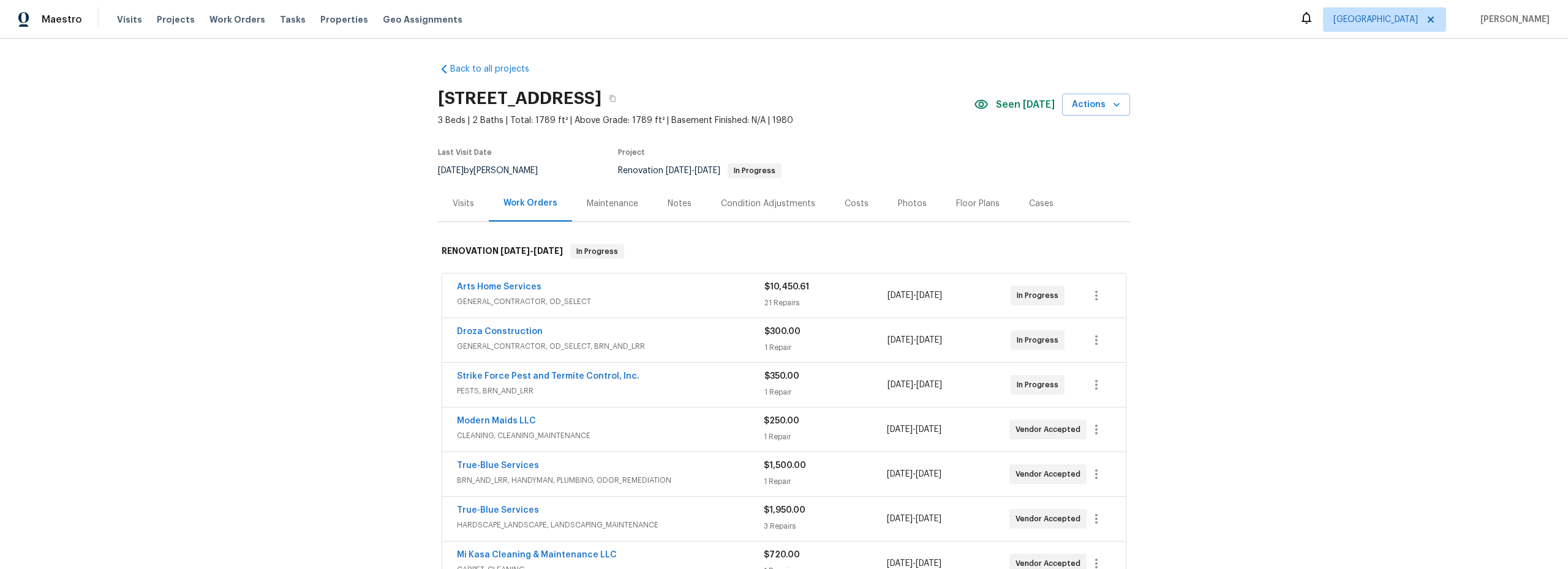
scroll to position [37, 0]
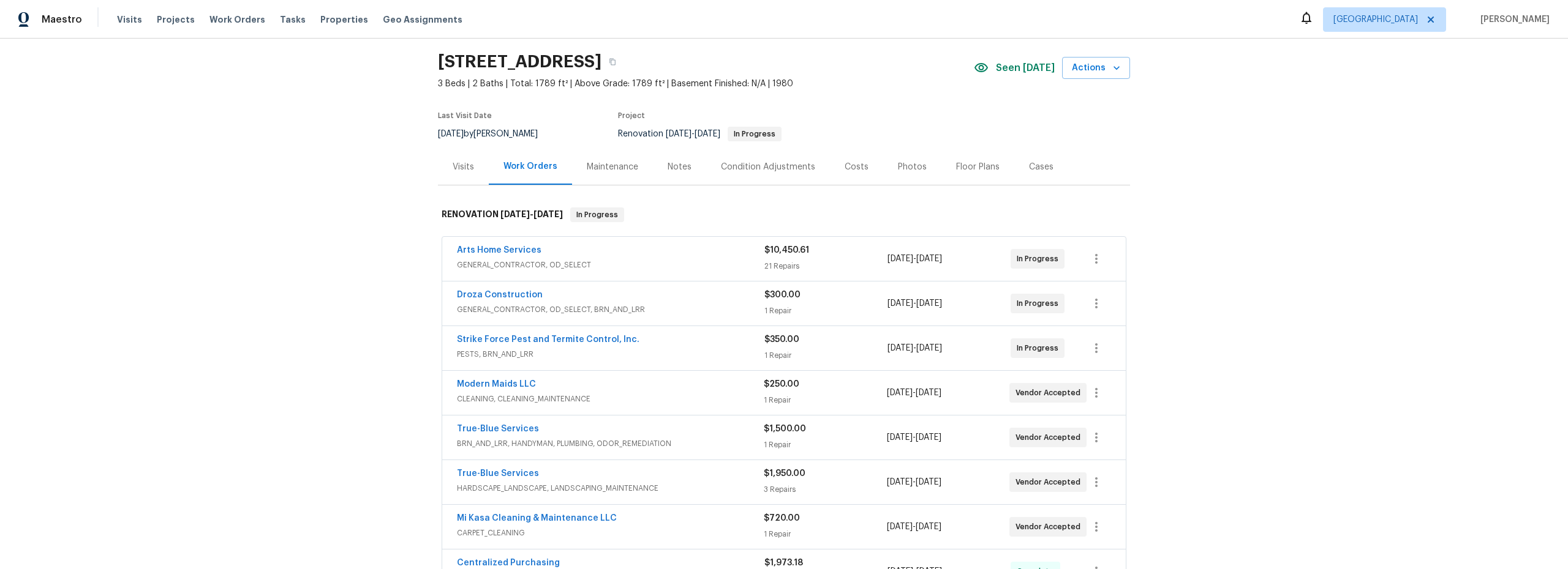
click at [328, 159] on div "Back to all projects 8558 E Ruby Dr, Tucson, AZ 85730 3 Beds | 2 Baths | Total:…" at bounding box center [784, 304] width 1568 height 531
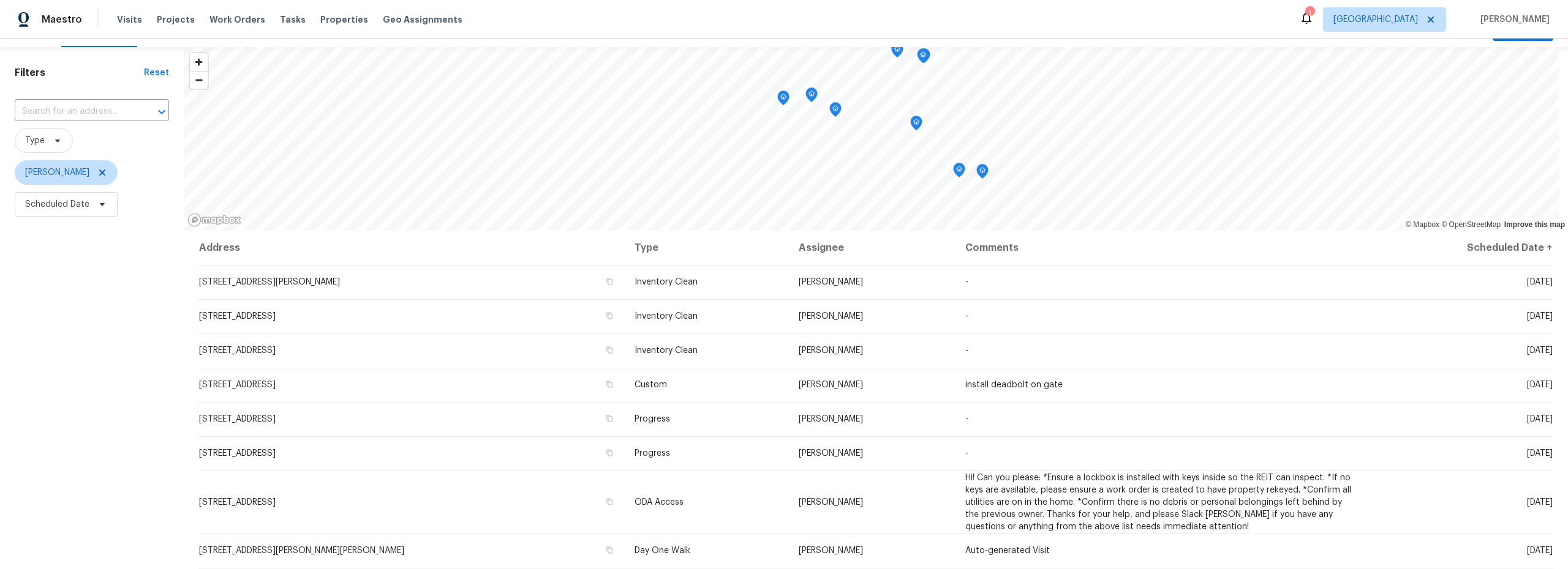
scroll to position [46, 0]
